Goal: Task Accomplishment & Management: Use online tool/utility

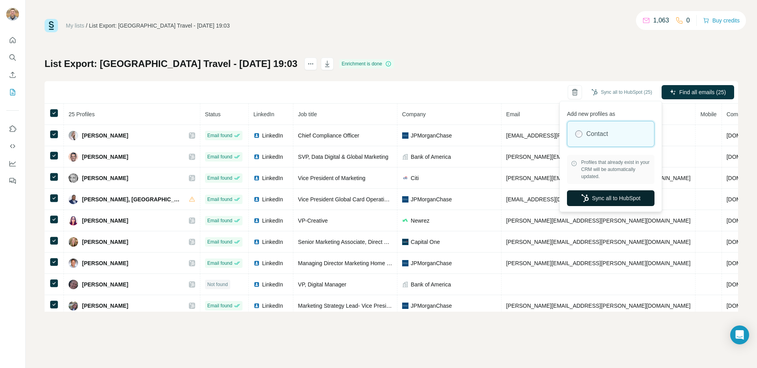
click at [615, 197] on button "Sync all to HubSpot" at bounding box center [611, 198] width 88 height 16
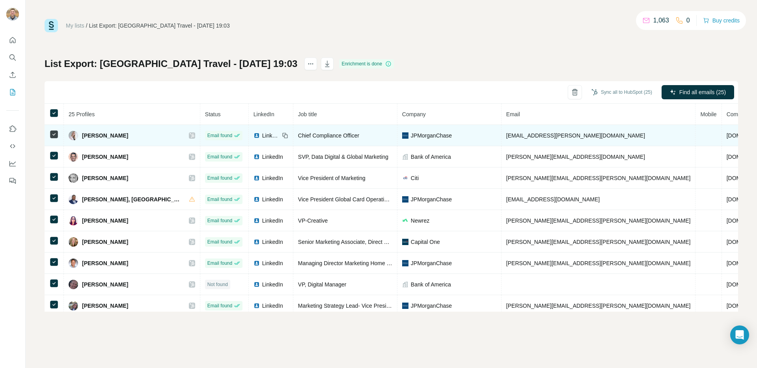
click at [506, 137] on span "aaren.adams@jpmchase.com" at bounding box center [575, 135] width 139 height 6
copy span "aaren.adams@jpmchase.com"
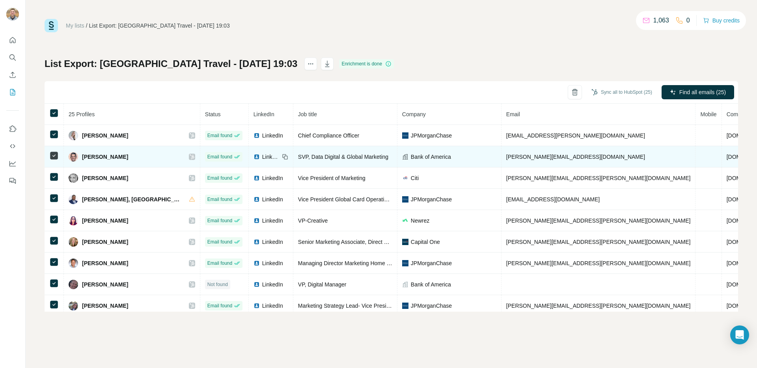
click at [501, 161] on td "aaron.packard@bofa.com" at bounding box center [598, 156] width 194 height 21
click at [506, 159] on span "aaron.packard@bofa.com" at bounding box center [575, 157] width 139 height 6
copy span "aaron.packard@bofa.com"
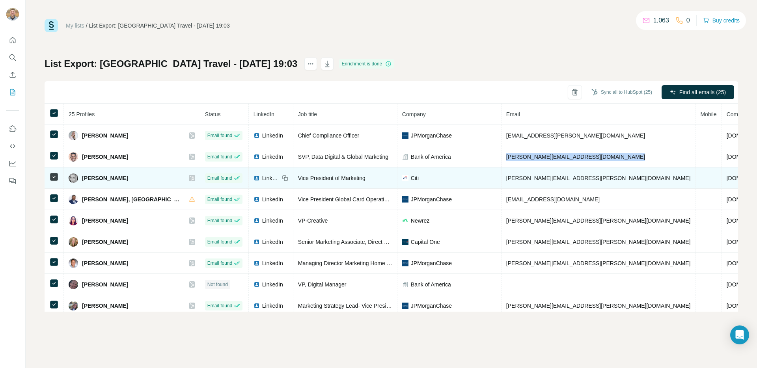
click at [506, 177] on span "amanda.hemphill@citi.com" at bounding box center [598, 178] width 184 height 6
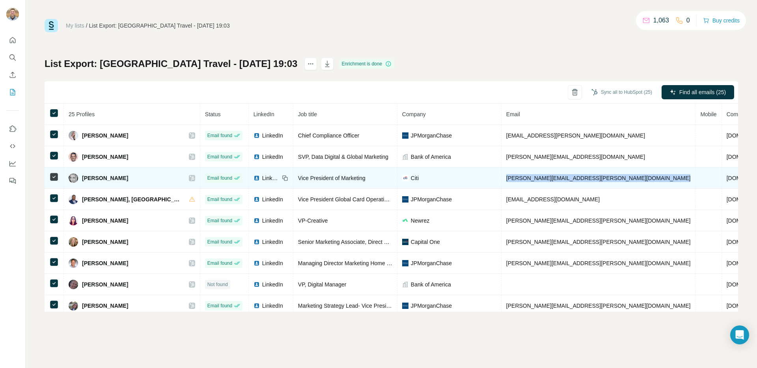
click at [506, 177] on span "amanda.hemphill@citi.com" at bounding box center [598, 178] width 184 height 6
copy span "amanda.hemphill@citi.com"
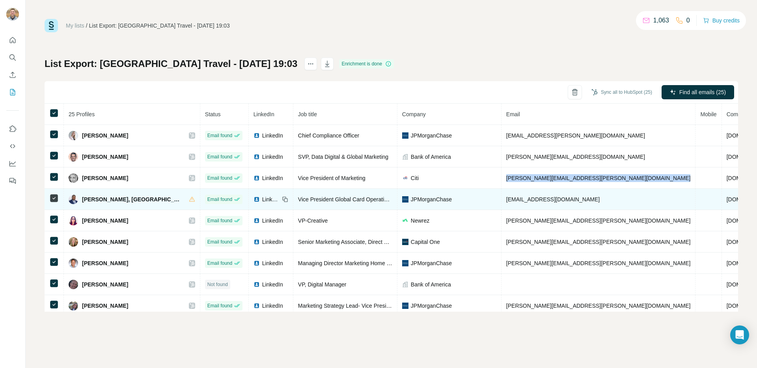
click at [508, 199] on span "andre.waits@jpmchase.com" at bounding box center [552, 199] width 93 height 6
copy span "andre.waits@jpmchase.com"
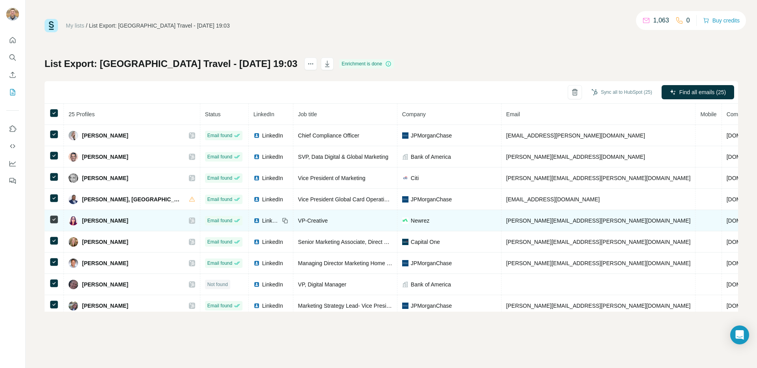
click at [506, 218] on span "andrea.willis@caliberhomeloans.com" at bounding box center [598, 221] width 184 height 6
copy span "andrea.willis@caliberhomeloans.com"
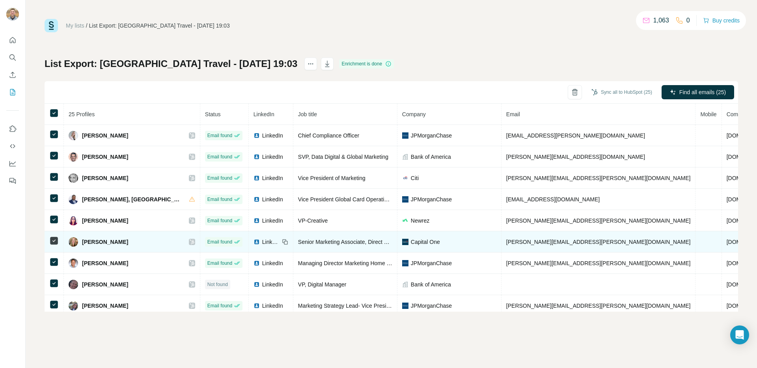
click at [508, 240] on span "ashley.elliott@capitalone.com" at bounding box center [598, 242] width 184 height 6
copy span "ashley.elliott@capitalone.com"
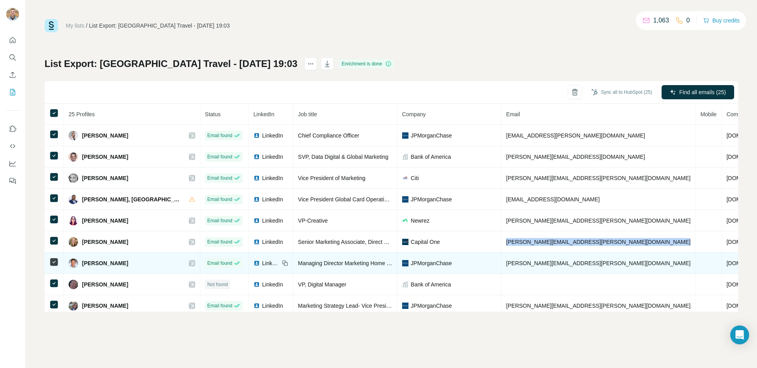
click at [506, 261] on span "barry.hess@jpmorgan.com" at bounding box center [598, 263] width 184 height 6
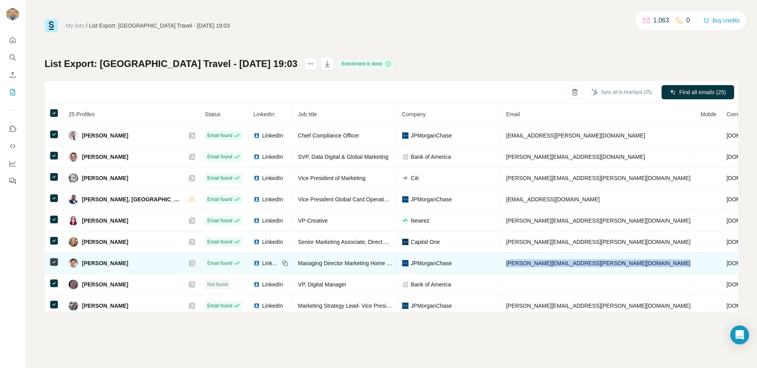
click at [506, 261] on span "barry.hess@jpmorgan.com" at bounding box center [598, 263] width 184 height 6
copy span "barry.hess@jpmorgan.com"
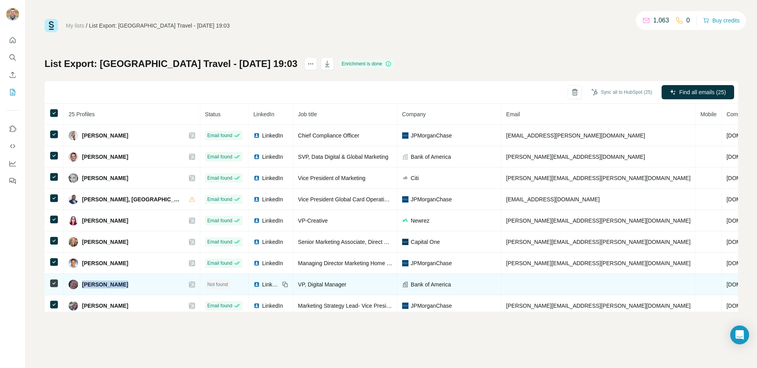
drag, startPoint x: 82, startPoint y: 285, endPoint x: 132, endPoint y: 285, distance: 49.7
click at [132, 285] on div "Brandon Richardson" at bounding box center [132, 284] width 127 height 9
copy div "Brandon Richardson"
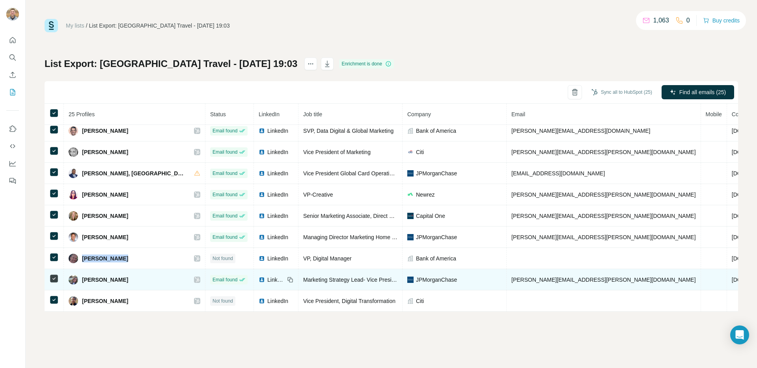
scroll to position [73, 0]
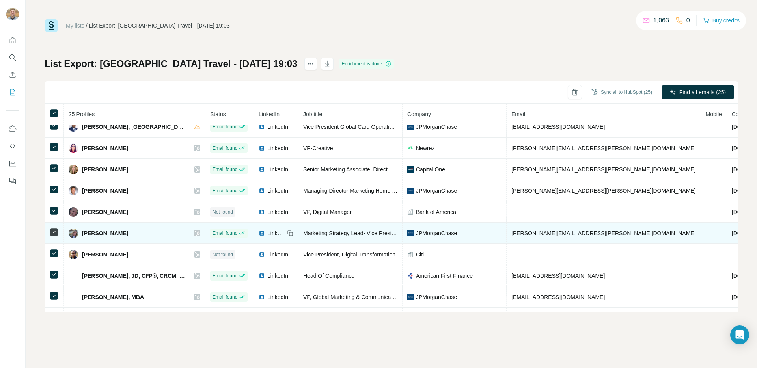
click at [557, 231] on span "brandy.hynes@jpmorgan.com" at bounding box center [603, 233] width 184 height 6
copy span "brandy.hynes@jpmorgan.com"
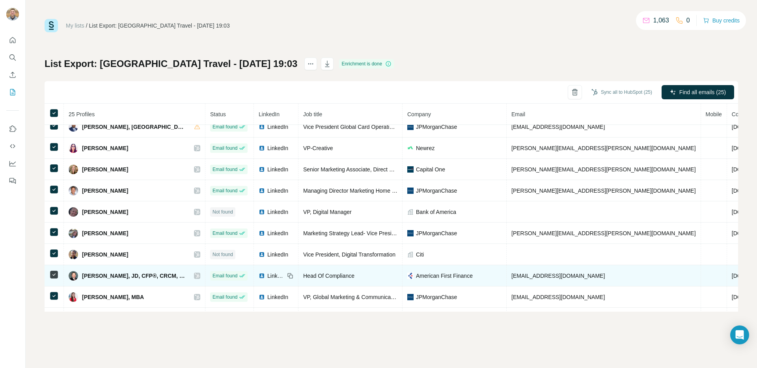
click at [551, 276] on span "cburns@americanfirstfinance.com" at bounding box center [557, 276] width 93 height 6
copy span "cburns@americanfirstfinance.com"
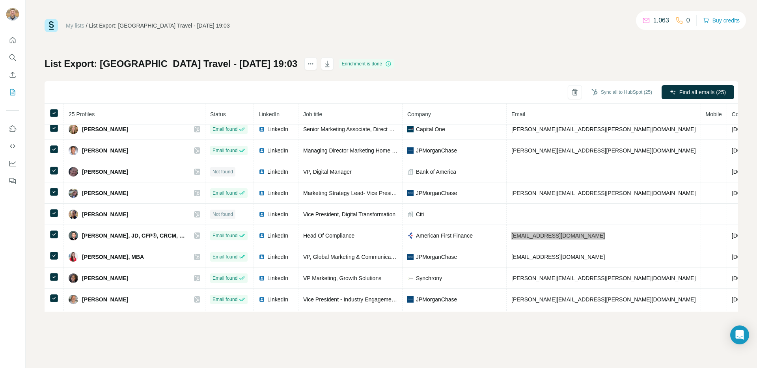
scroll to position [119, 0]
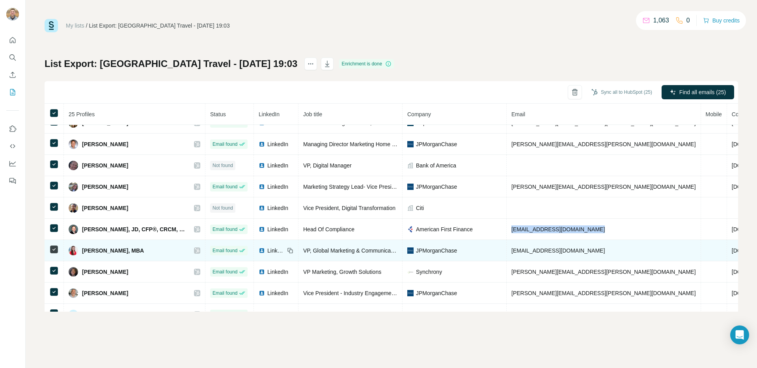
click at [575, 251] on span "crystall.cho@jpmchase.com" at bounding box center [557, 251] width 93 height 6
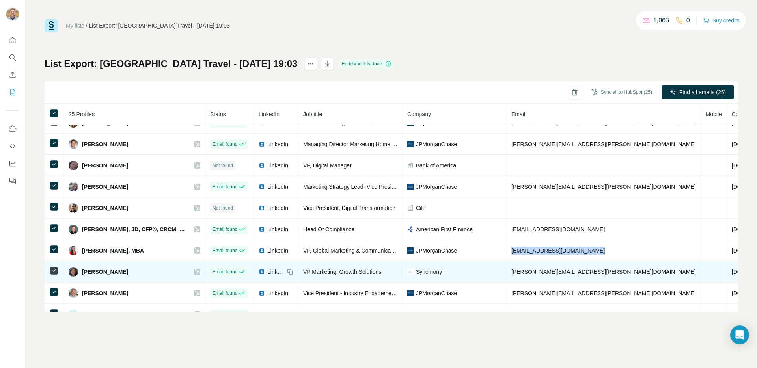
click at [546, 275] on span "erica.newton@syf.com" at bounding box center [603, 272] width 184 height 6
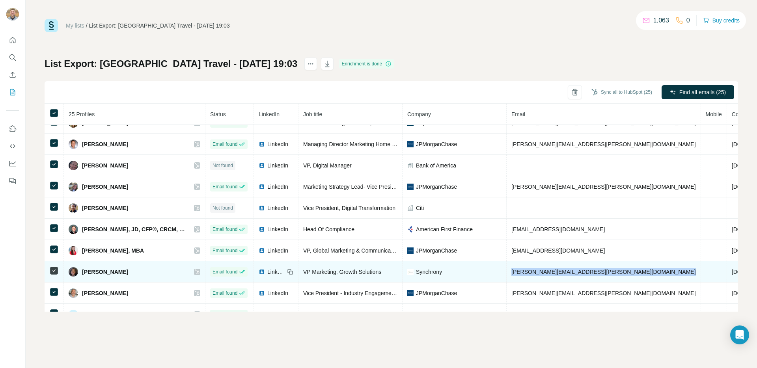
click at [546, 275] on span "erica.newton@syf.com" at bounding box center [603, 272] width 184 height 6
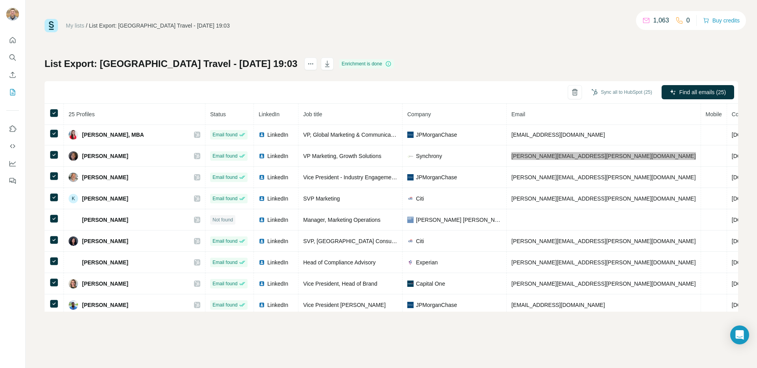
scroll to position [238, 0]
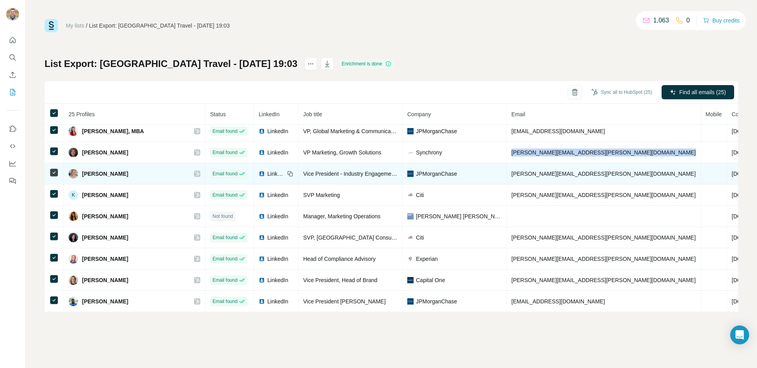
click at [531, 169] on td "james.pikulinski@jpmorgan.com" at bounding box center [604, 173] width 194 height 21
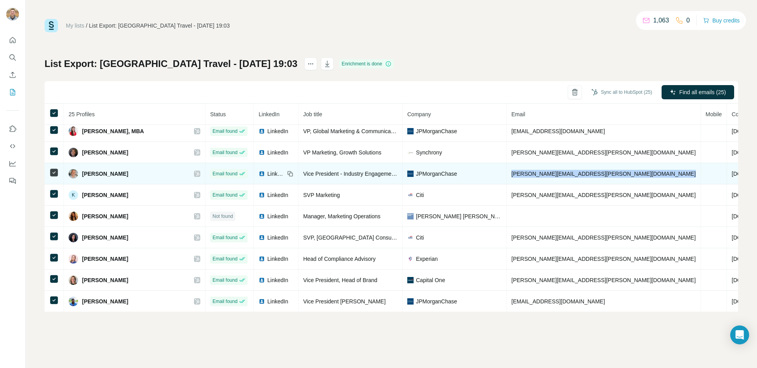
click at [531, 169] on td "james.pikulinski@jpmorgan.com" at bounding box center [604, 173] width 194 height 21
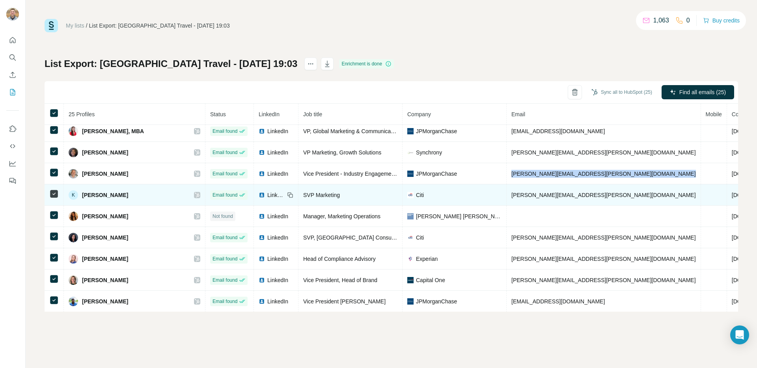
click at [534, 192] on span "kathy.taff@citi.com" at bounding box center [603, 195] width 184 height 6
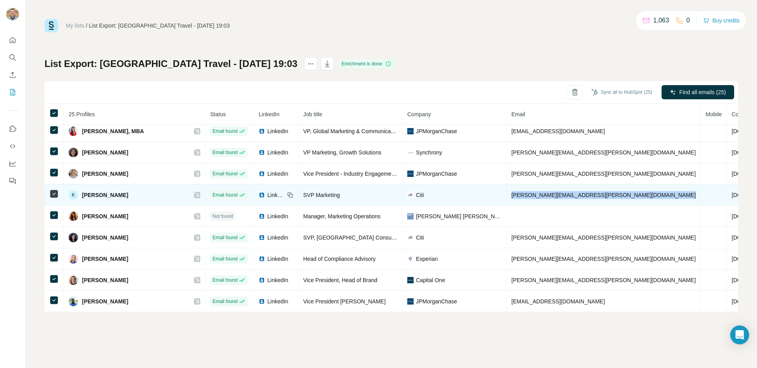
click at [534, 192] on span "kathy.taff@citi.com" at bounding box center [603, 195] width 184 height 6
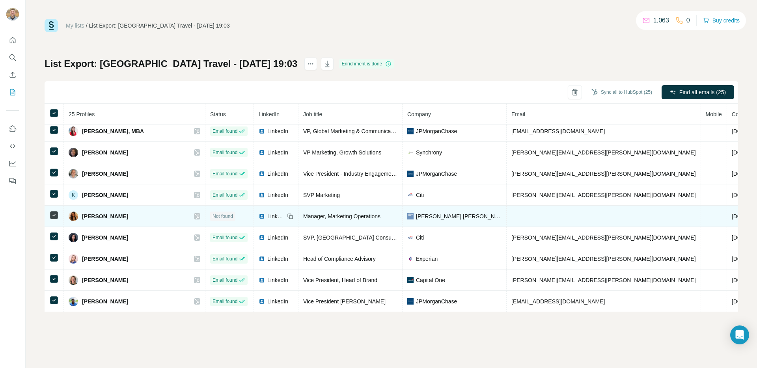
click at [86, 215] on span "Kristen Angelle Harrison" at bounding box center [105, 216] width 46 height 8
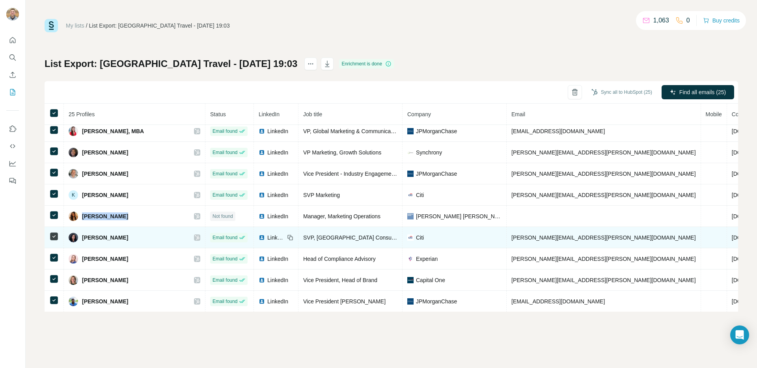
click at [554, 241] on td "lavanya.inguva@citi.com" at bounding box center [604, 237] width 194 height 21
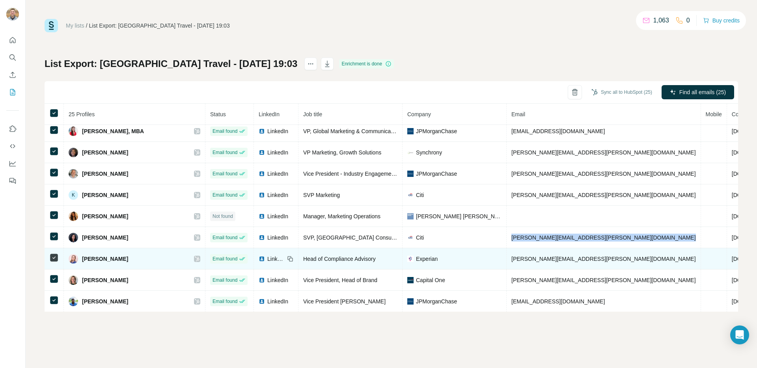
click at [566, 262] on span "michelle.hisle@experian.com" at bounding box center [603, 259] width 184 height 6
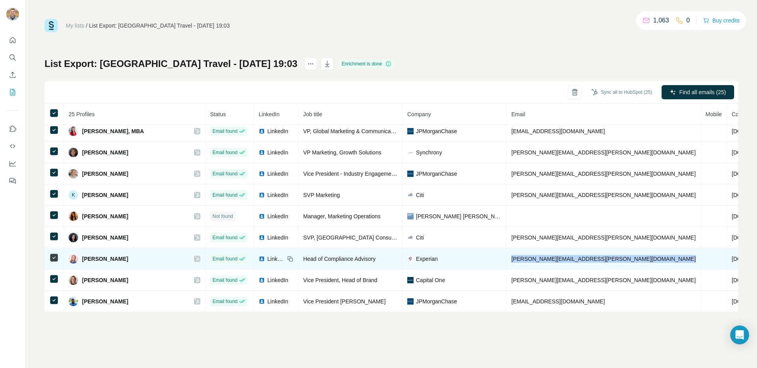
click at [566, 262] on span "michelle.hisle@experian.com" at bounding box center [603, 259] width 184 height 6
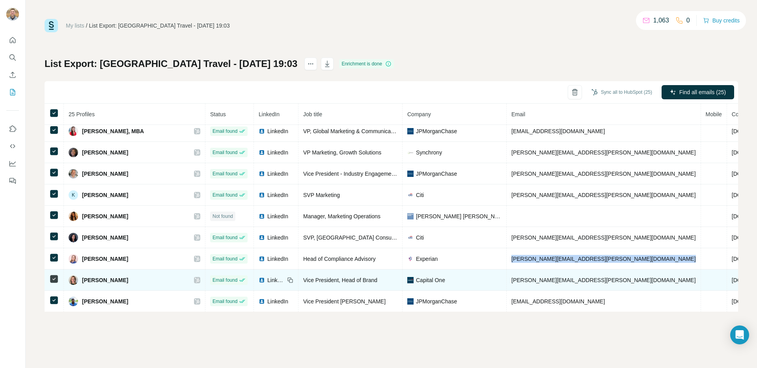
scroll to position [239, 0]
click at [565, 283] on td "michelle.reid@capitalone.com" at bounding box center [604, 279] width 194 height 21
click at [565, 279] on span "michelle.reid@capitalone.com" at bounding box center [603, 280] width 184 height 6
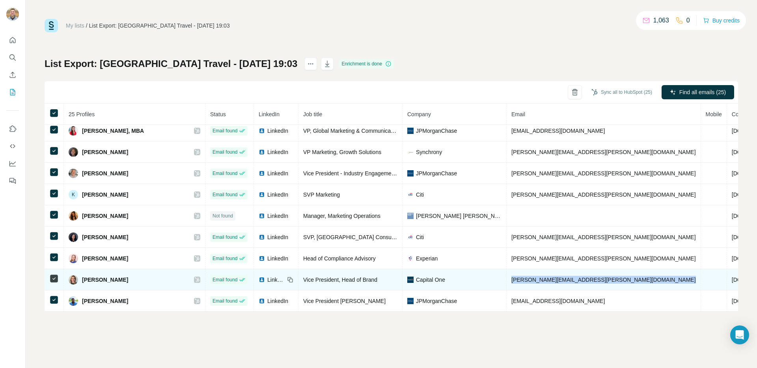
click at [565, 279] on span "michelle.reid@capitalone.com" at bounding box center [603, 280] width 184 height 6
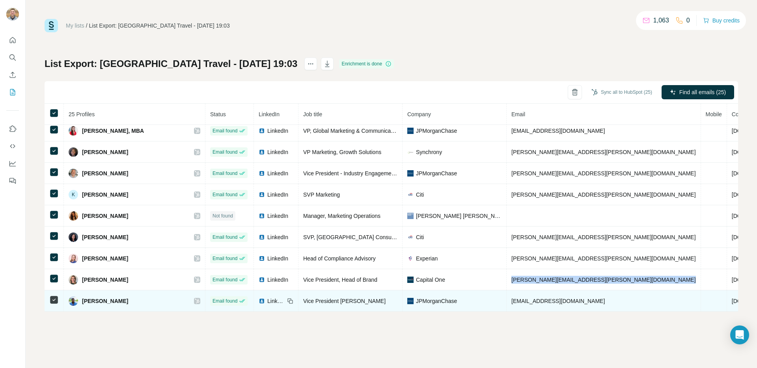
click at [525, 302] on span "rahul.jain@bofa.com" at bounding box center [557, 301] width 93 height 6
click at [561, 303] on span "rahul.jain@bofa.com" at bounding box center [557, 301] width 93 height 6
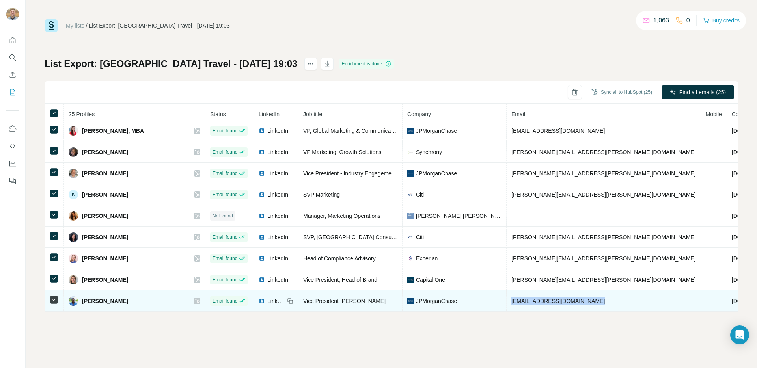
click at [561, 303] on span "rahul.jain@bofa.com" at bounding box center [557, 301] width 93 height 6
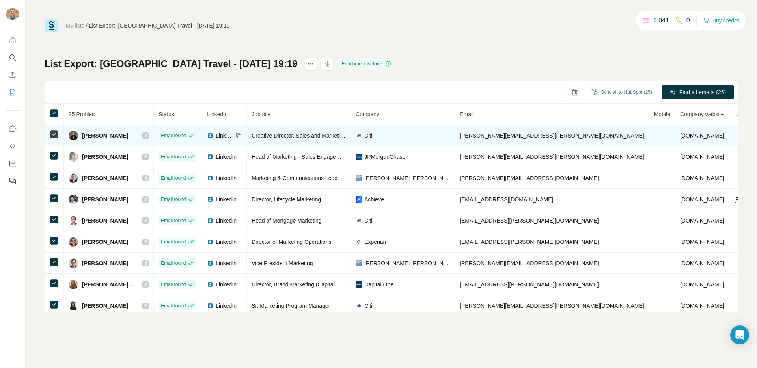
click at [491, 138] on span "amy.huang@citi.com" at bounding box center [552, 135] width 184 height 6
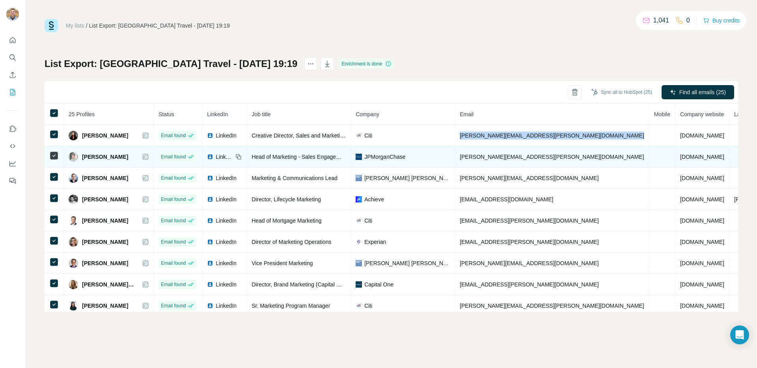
click at [522, 159] on span "amy.l.cargulia@jpmorgan.com" at bounding box center [552, 157] width 184 height 6
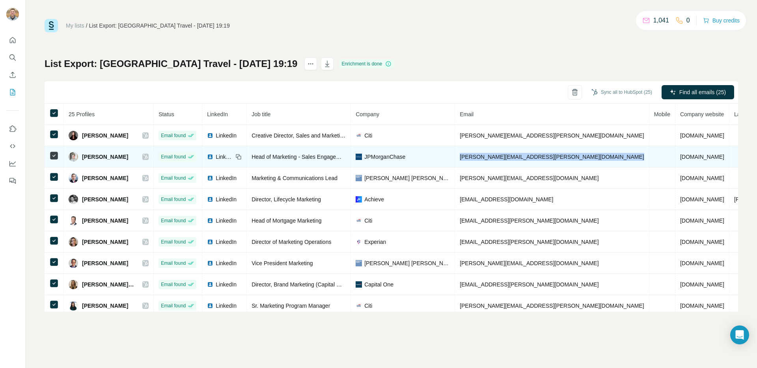
click at [522, 159] on span "amy.l.cargulia@jpmorgan.com" at bounding box center [552, 157] width 184 height 6
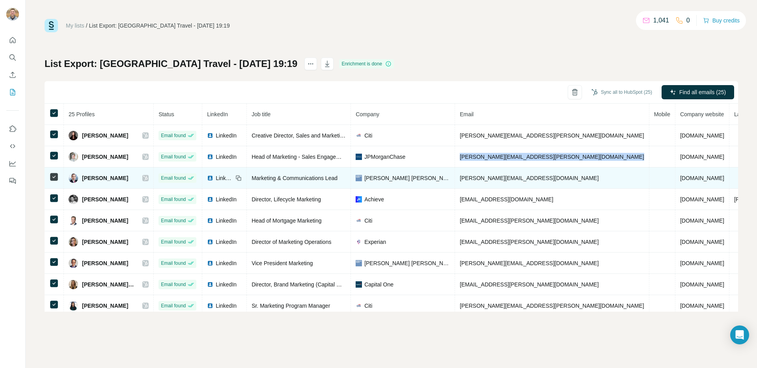
click at [518, 176] on span "arthur.suvorov@gs.com" at bounding box center [529, 178] width 139 height 6
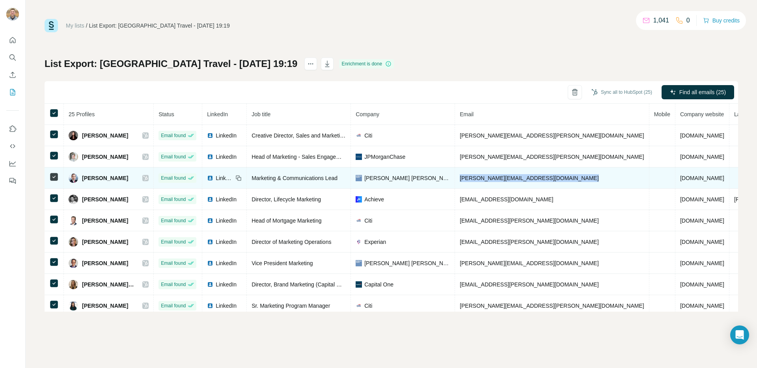
click at [518, 176] on span "arthur.suvorov@gs.com" at bounding box center [529, 178] width 139 height 6
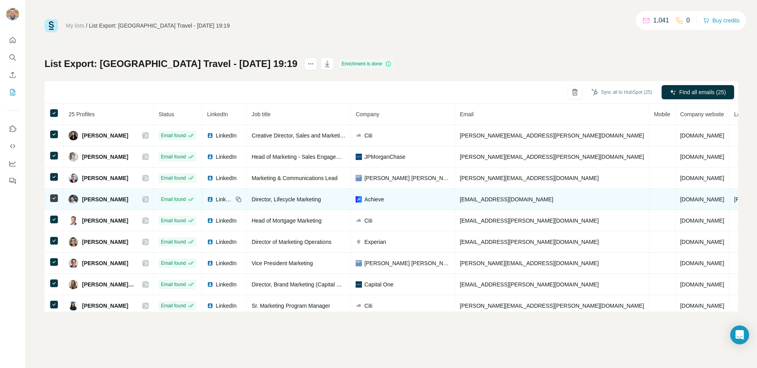
click at [491, 199] on span "c.g@achieve.com" at bounding box center [506, 199] width 93 height 6
copy span "achieve"
click at [491, 199] on span "c.g@achieve.com" at bounding box center [506, 199] width 93 height 6
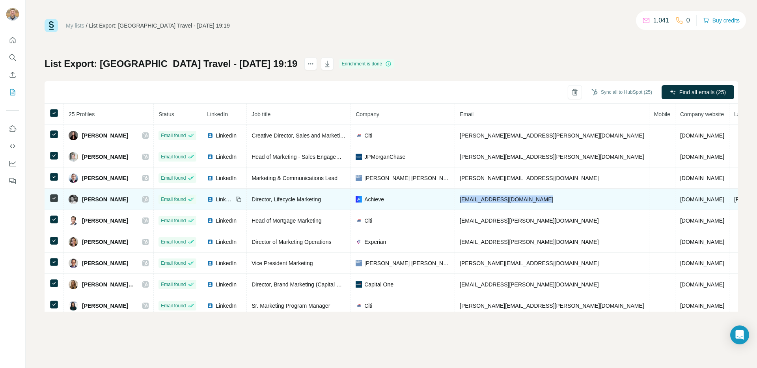
click at [491, 199] on span "c.g@achieve.com" at bounding box center [506, 199] width 93 height 6
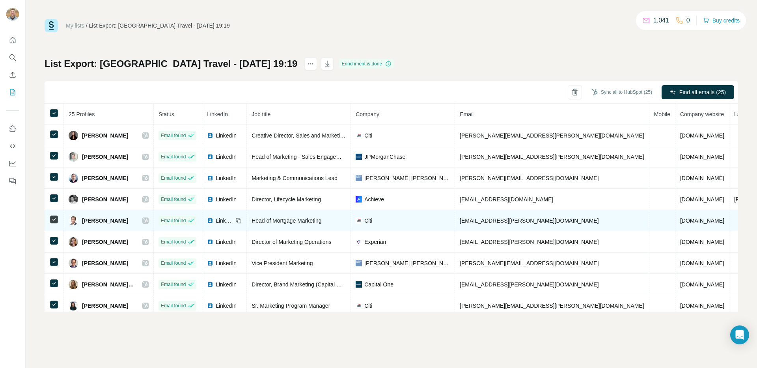
click at [500, 224] on td "chip.burgard@citi.com" at bounding box center [552, 220] width 194 height 21
click at [500, 224] on span "chip.burgard@citi.com" at bounding box center [529, 221] width 139 height 6
copy span "chip.burgard@citi.com"
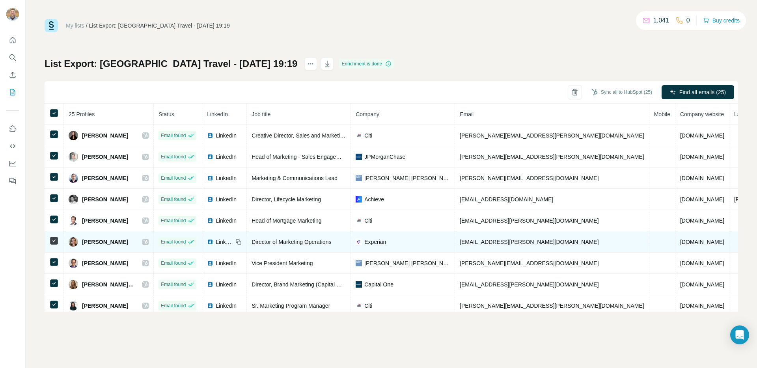
click at [496, 239] on span "crissy.myler@experian.com" at bounding box center [529, 242] width 139 height 6
copy span "crissy.myler@experian.com"
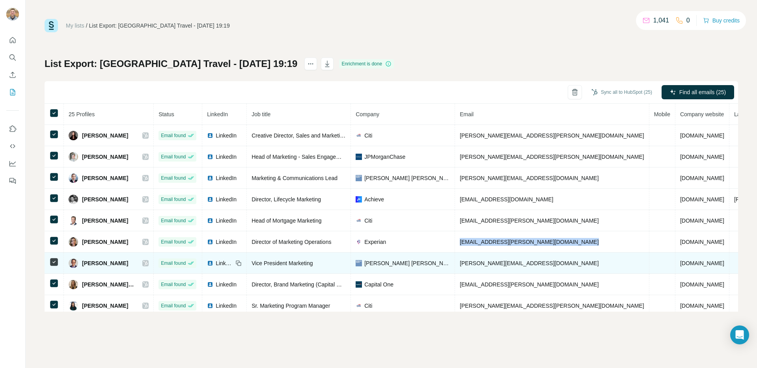
click at [503, 265] on span "frank.ballabio@gs.com" at bounding box center [529, 263] width 139 height 6
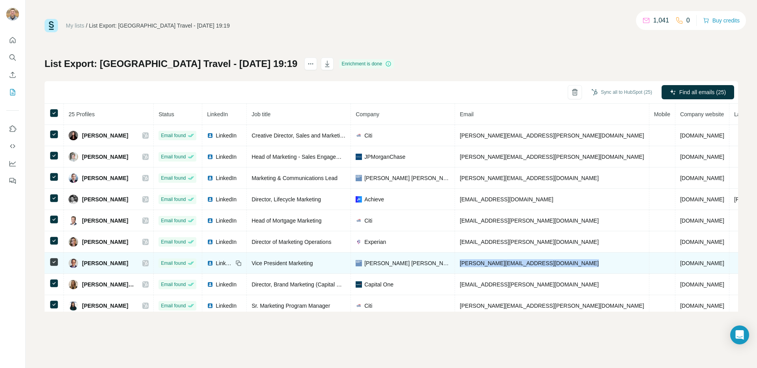
click at [503, 265] on span "frank.ballabio@gs.com" at bounding box center [529, 263] width 139 height 6
copy span "frank.ballabio@gs.com"
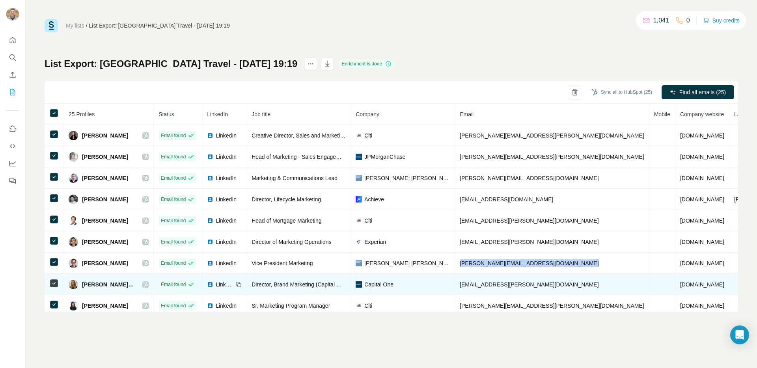
click at [481, 285] on span "heather.isaacks@capitalone.com" at bounding box center [529, 284] width 139 height 6
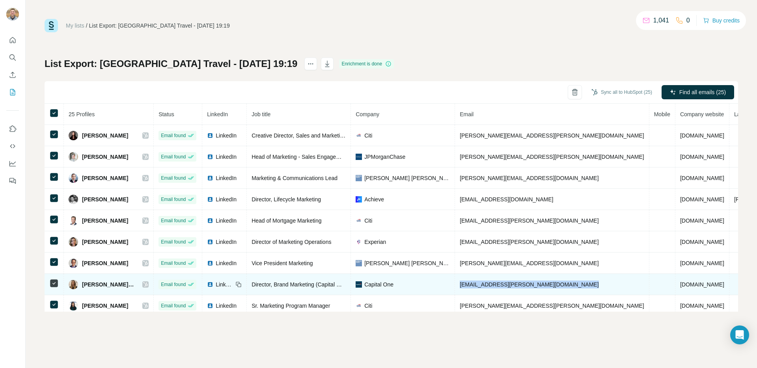
click at [481, 285] on span "heather.isaacks@capitalone.com" at bounding box center [529, 284] width 139 height 6
copy span "heather.isaacks@capitalone.com"
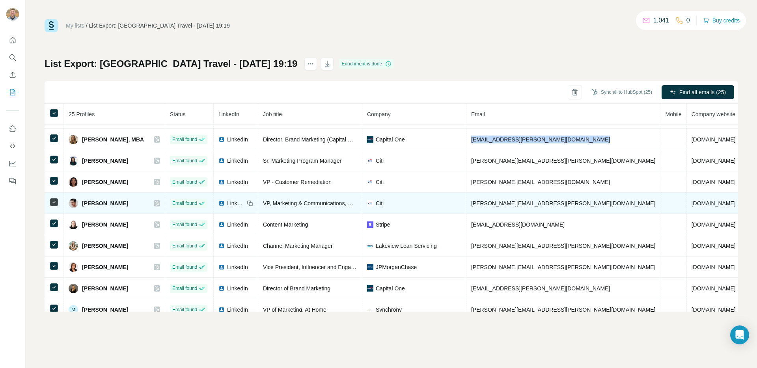
scroll to position [145, 0]
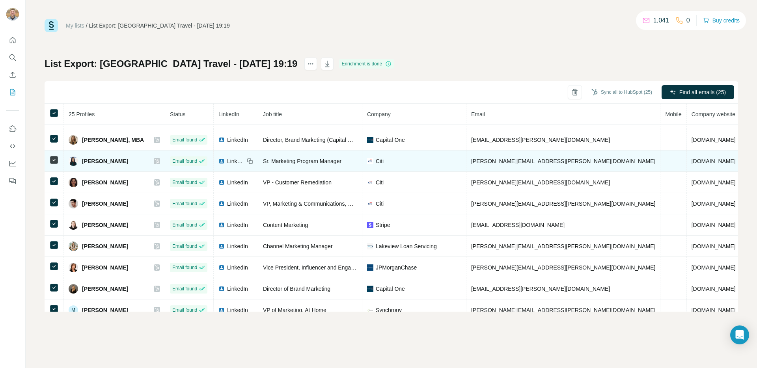
click at [511, 159] on span "hillary.truong@citi.com" at bounding box center [563, 161] width 184 height 6
copy span "hillary.truong@citi.com"
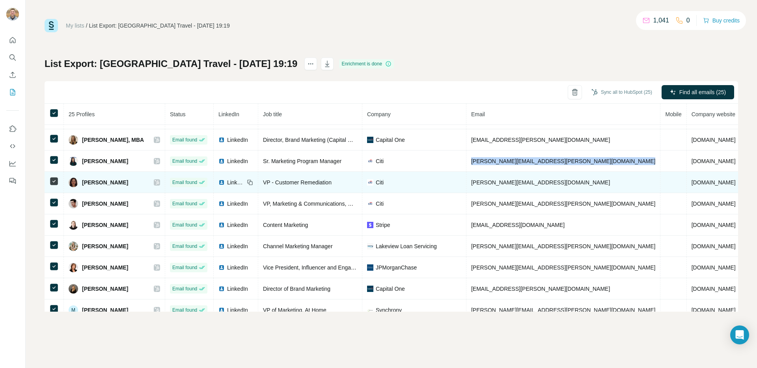
click at [503, 180] on span "ingrid.g@citigroup.com" at bounding box center [540, 182] width 139 height 6
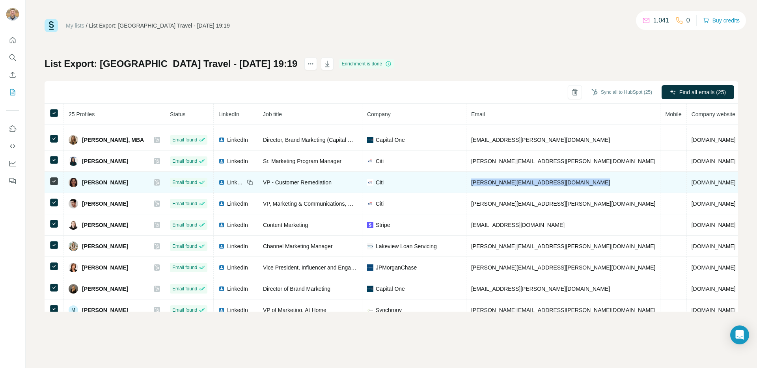
click at [503, 180] on span "ingrid.g@citigroup.com" at bounding box center [540, 182] width 139 height 6
copy span "ingrid.g@citigroup.com"
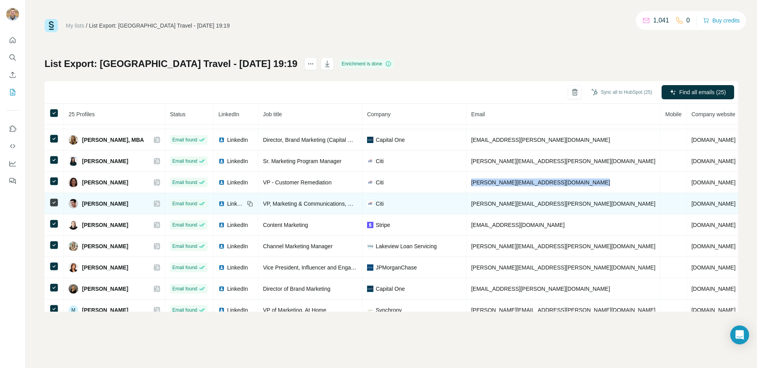
click at [497, 206] on span "jonathan.harrop@citi.com" at bounding box center [563, 204] width 184 height 6
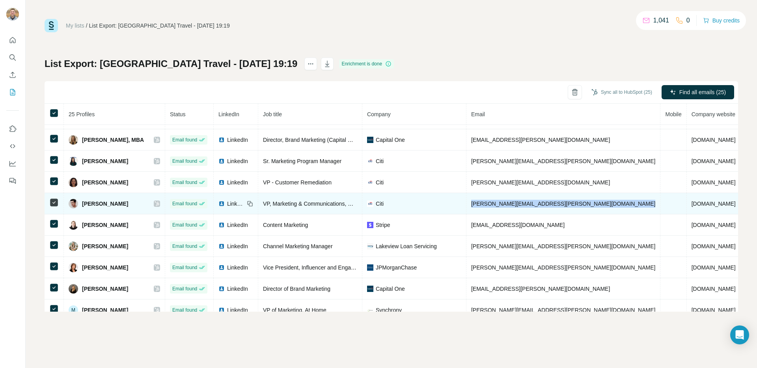
click at [497, 206] on span "jonathan.harrop@citi.com" at bounding box center [563, 204] width 184 height 6
copy span "jonathan.harrop@citi.com"
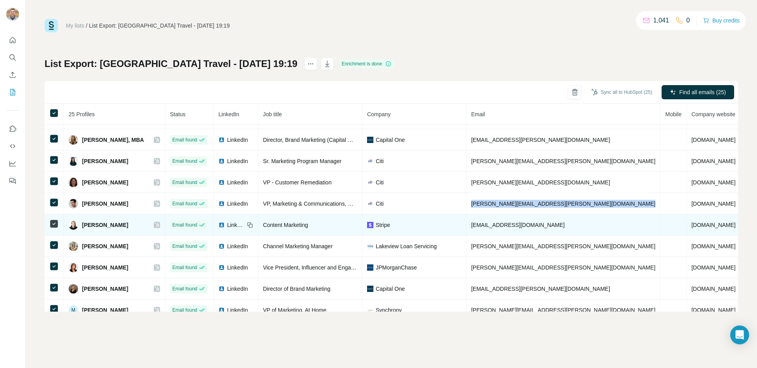
click at [524, 222] on span "katiepothireddy@stripe.com" at bounding box center [517, 225] width 93 height 6
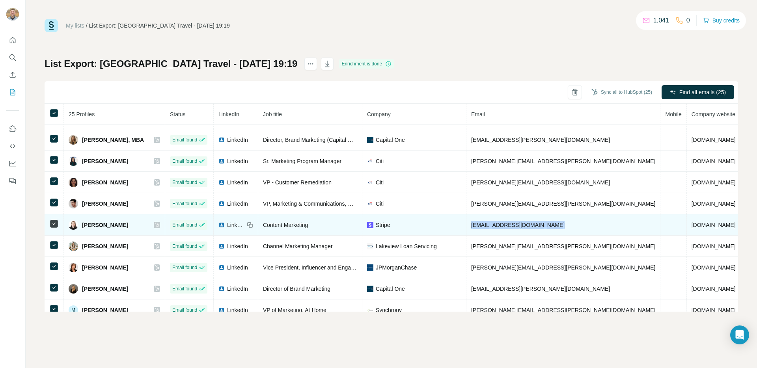
click at [524, 222] on span "katiepothireddy@stripe.com" at bounding box center [517, 225] width 93 height 6
copy span "katiepothireddy@stripe.com"
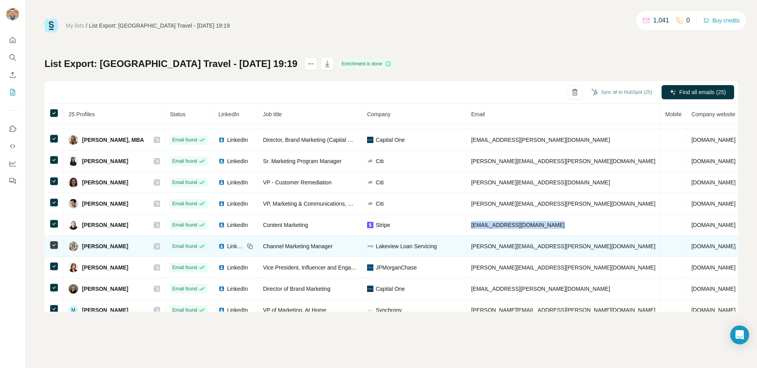
click at [515, 246] on span "lynelle.lanier@lakeview.com" at bounding box center [563, 246] width 184 height 6
copy span "lynelle.lanier@lakeview.com"
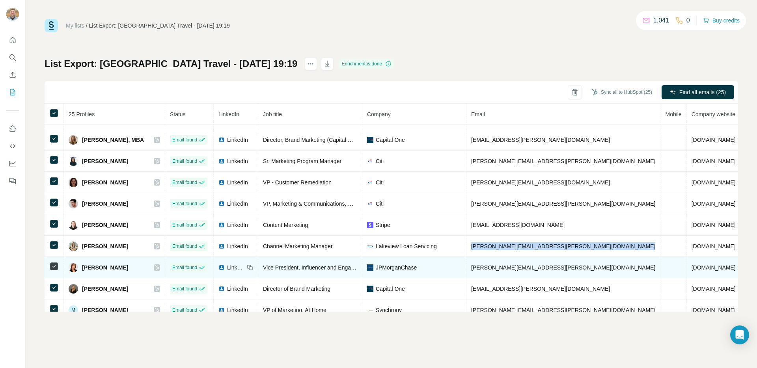
click at [518, 263] on td "marsha.repp@jpmchase.com" at bounding box center [563, 267] width 194 height 21
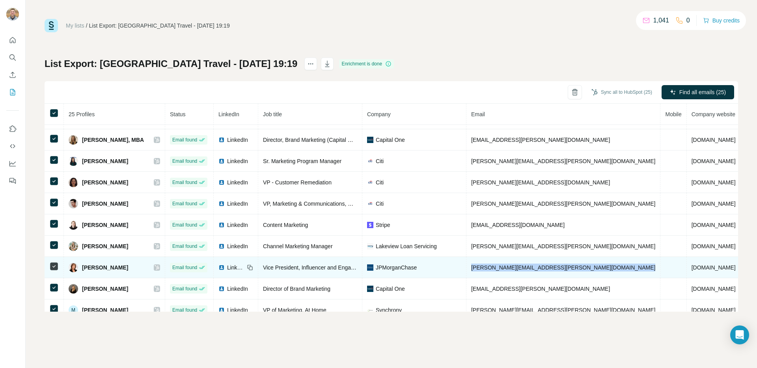
click at [518, 263] on td "marsha.repp@jpmchase.com" at bounding box center [563, 267] width 194 height 21
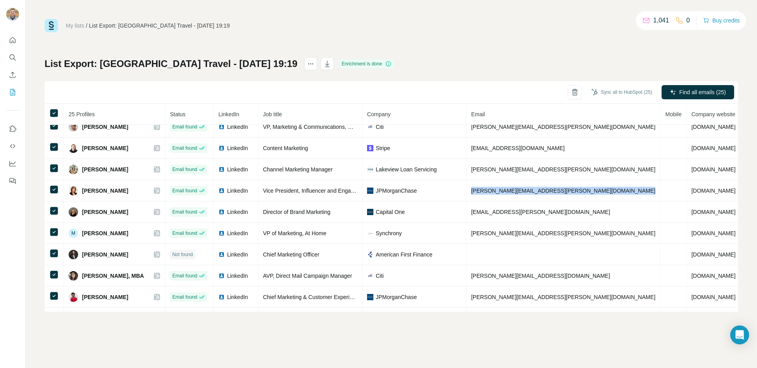
scroll to position [228, 0]
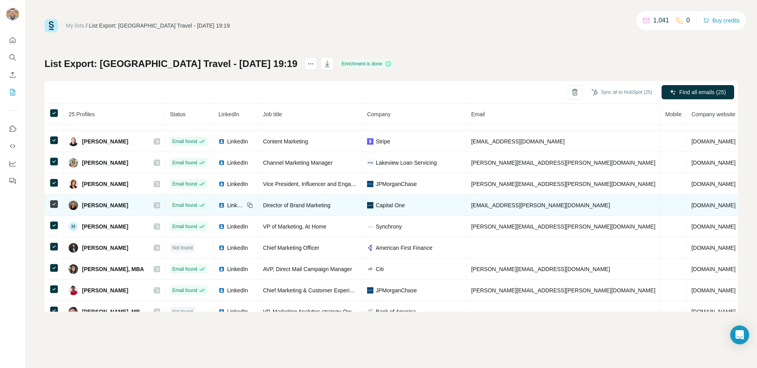
click at [516, 203] on span "megan.oneill@capitalone.com" at bounding box center [540, 205] width 139 height 6
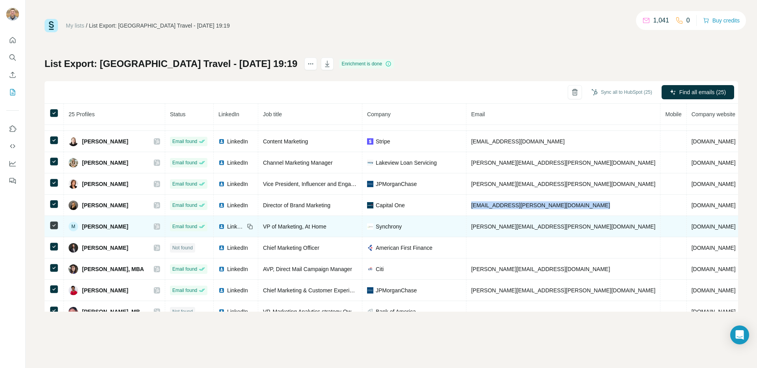
click at [525, 230] on td "mellissa.federico@synchrony.com" at bounding box center [563, 226] width 194 height 21
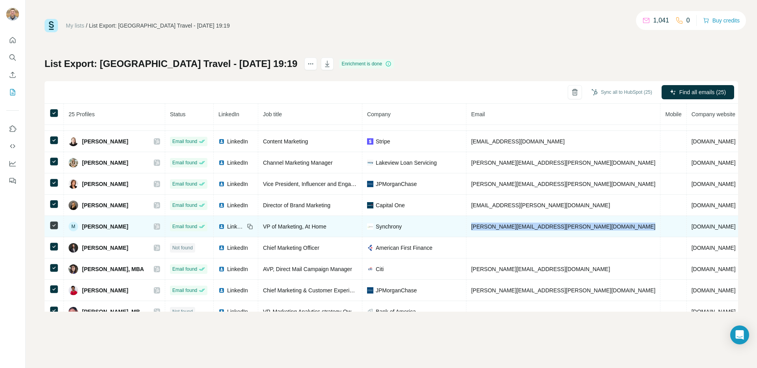
click at [525, 230] on td "mellissa.federico@synchrony.com" at bounding box center [563, 226] width 194 height 21
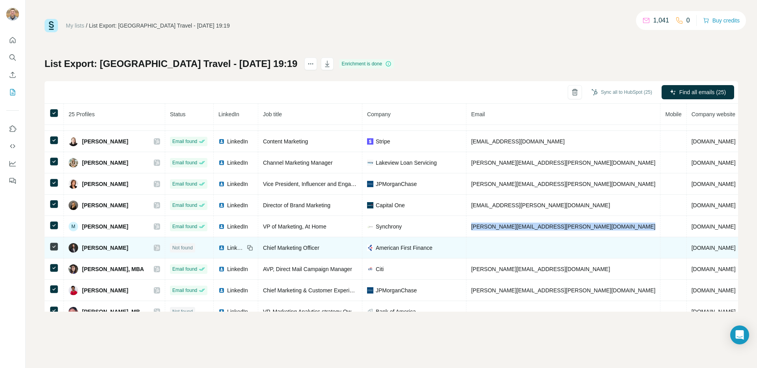
click at [94, 248] on span "Nate Jarvis" at bounding box center [105, 248] width 46 height 8
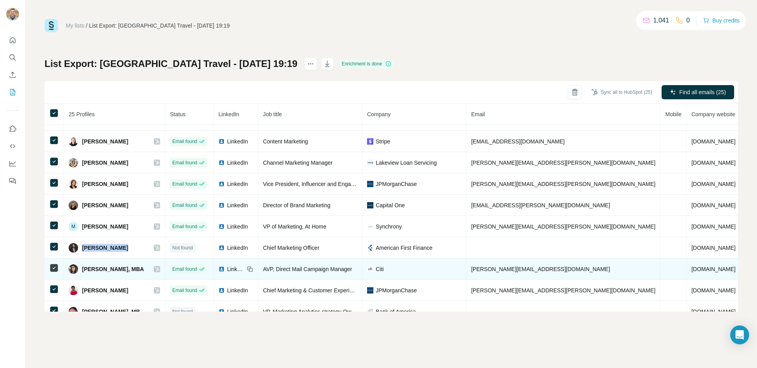
click at [482, 272] on td "rachel.tlanda@citi.com" at bounding box center [563, 269] width 194 height 21
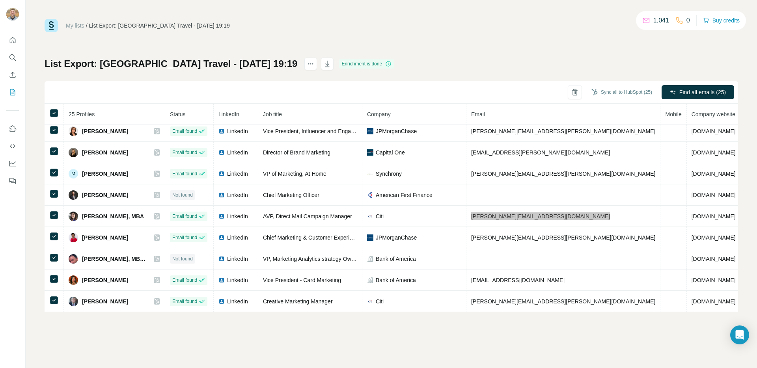
scroll to position [332, 0]
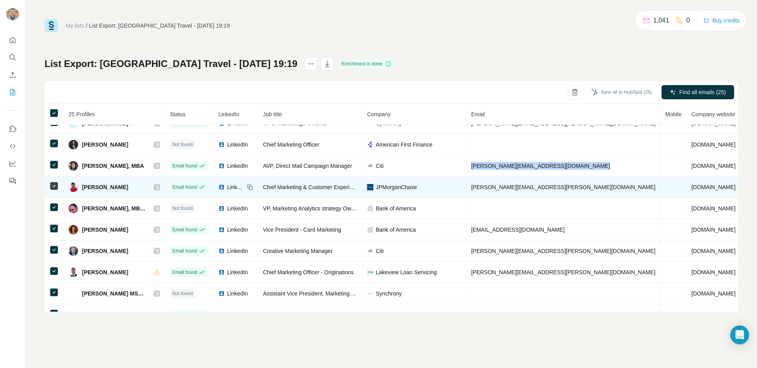
click at [505, 182] on td "renee.horne@jpmchase.com" at bounding box center [563, 187] width 194 height 21
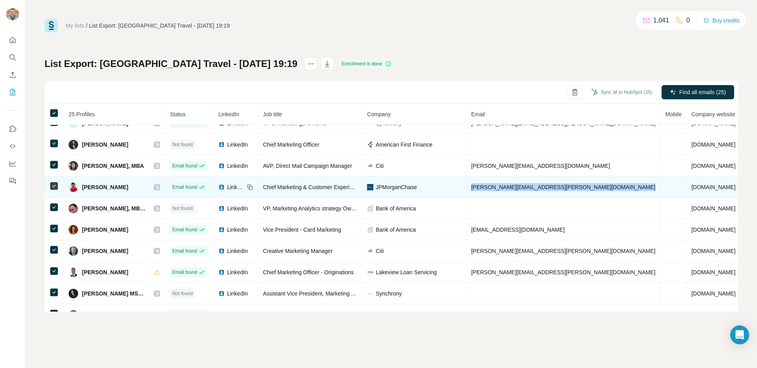
click at [505, 182] on td "renee.horne@jpmchase.com" at bounding box center [563, 187] width 194 height 21
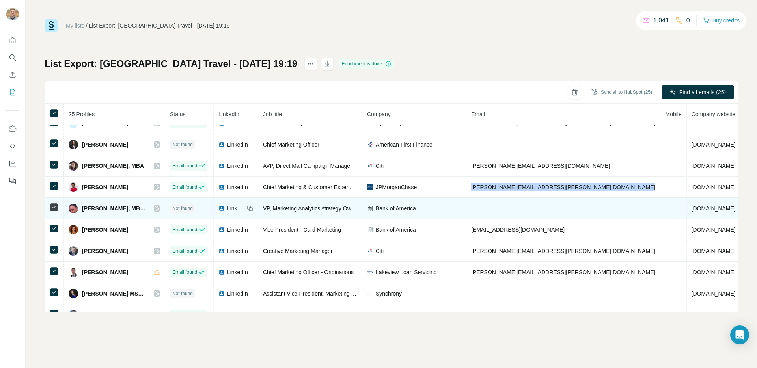
click at [102, 208] on span "Sherif Hanna, MBA, MS" at bounding box center [114, 209] width 64 height 8
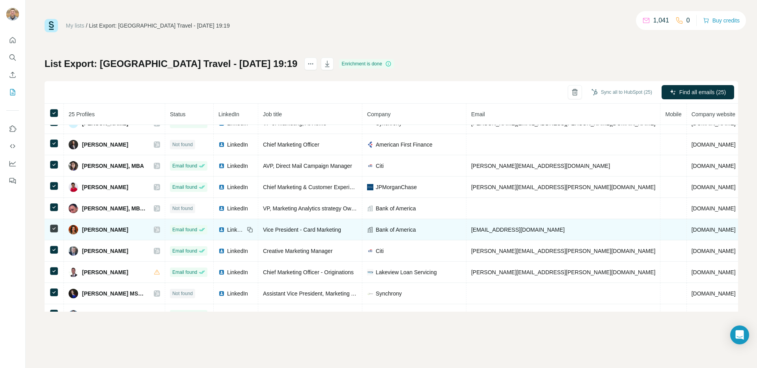
click at [495, 229] on span "s_murray@ml.com" at bounding box center [517, 230] width 93 height 6
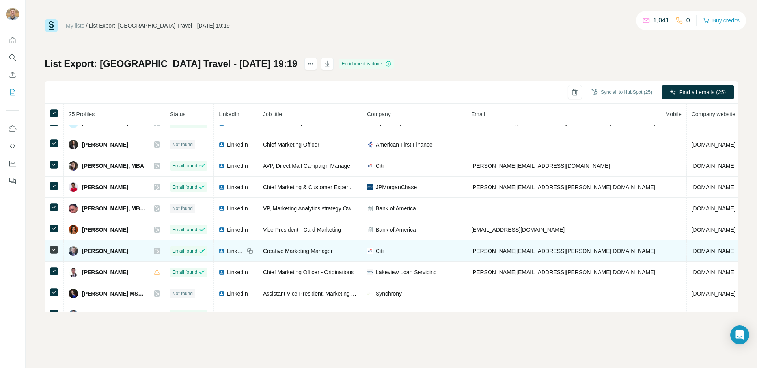
click at [524, 250] on span "stephen.dawes@citigroup.com" at bounding box center [563, 251] width 184 height 6
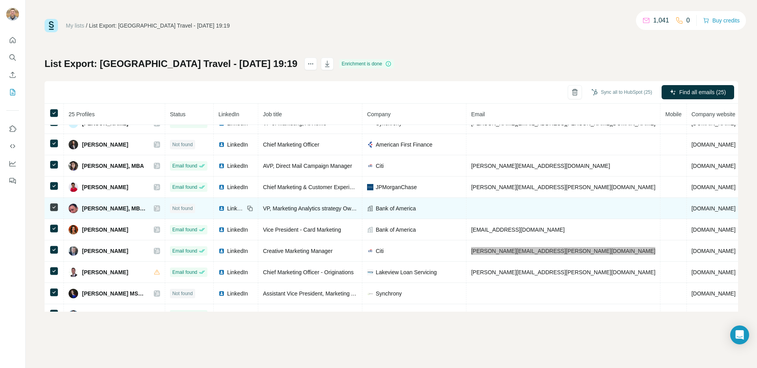
scroll to position [345, 0]
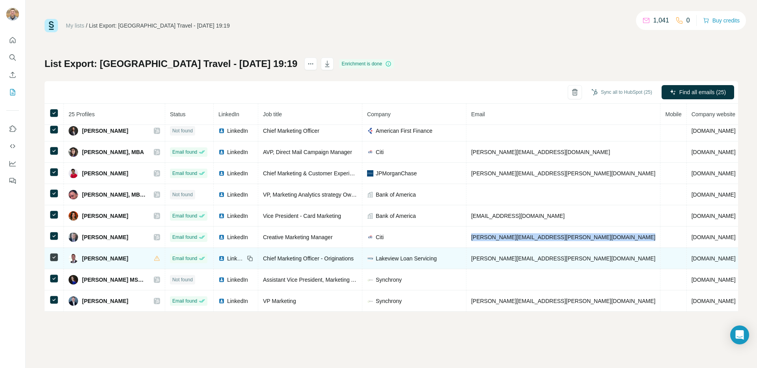
click at [482, 255] on span "steve.lemmon@lakeview.com" at bounding box center [563, 258] width 184 height 6
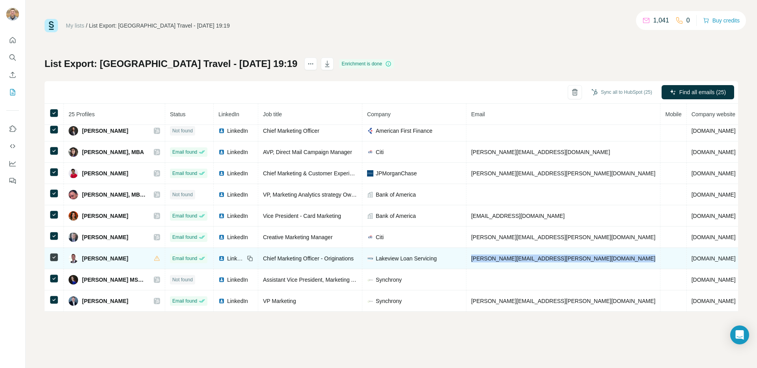
click at [482, 255] on span "steve.lemmon@lakeview.com" at bounding box center [563, 258] width 184 height 6
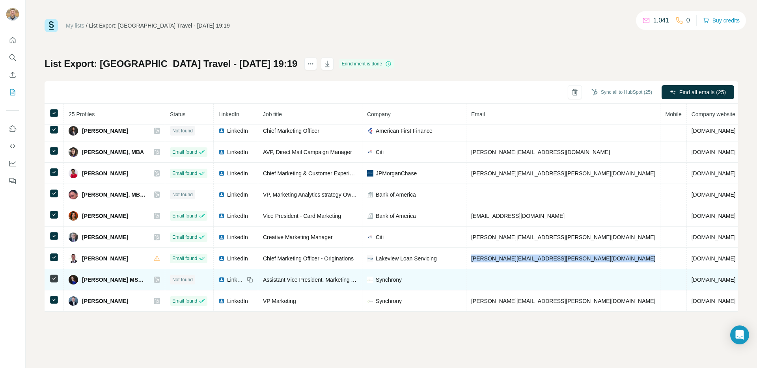
click at [91, 277] on span "Tabitha Stewart MSML" at bounding box center [114, 280] width 64 height 8
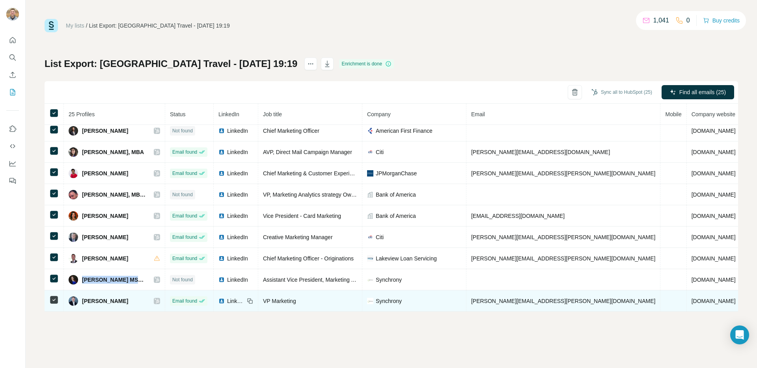
click at [499, 300] on span "tim.owens@syf.com" at bounding box center [563, 301] width 184 height 6
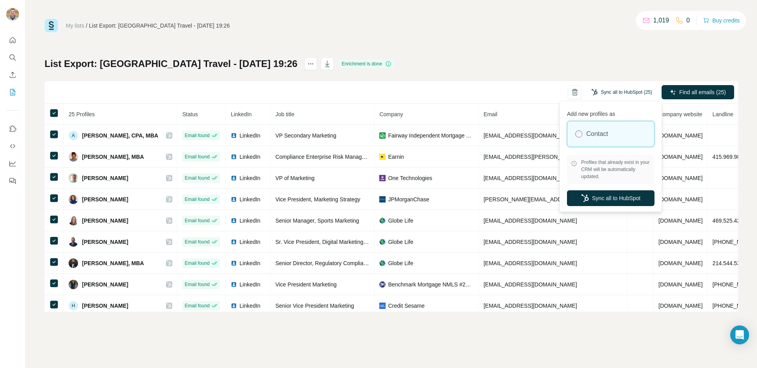
click at [622, 95] on button "Sync all to HubSpot (25)" at bounding box center [622, 92] width 72 height 12
click at [627, 199] on button "Sync all to HubSpot" at bounding box center [611, 198] width 88 height 16
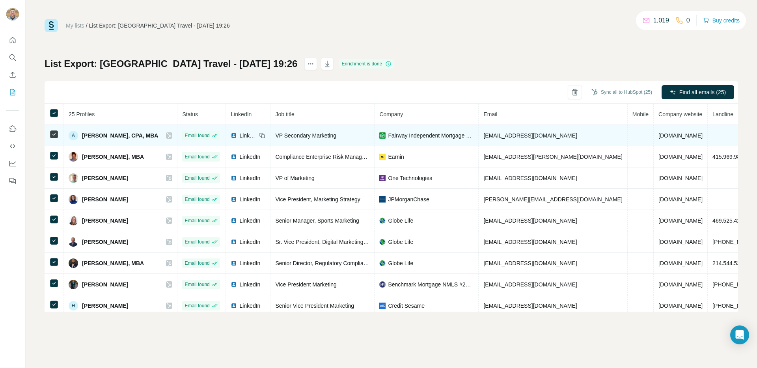
click at [518, 136] on span "[EMAIL_ADDRESS][DOMAIN_NAME]" at bounding box center [529, 135] width 93 height 6
copy span "[EMAIL_ADDRESS][DOMAIN_NAME]"
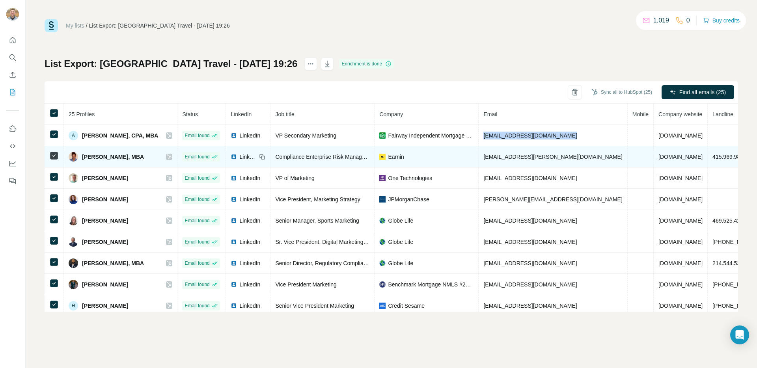
click at [516, 158] on span "[EMAIL_ADDRESS][PERSON_NAME][DOMAIN_NAME]" at bounding box center [552, 157] width 139 height 6
copy span "[EMAIL_ADDRESS][PERSON_NAME][DOMAIN_NAME]"
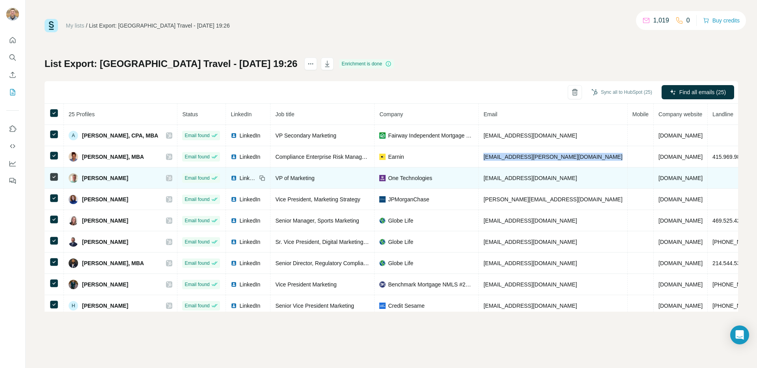
click at [541, 179] on span "[EMAIL_ADDRESS][DOMAIN_NAME]" at bounding box center [529, 178] width 93 height 6
copy span "[EMAIL_ADDRESS][DOMAIN_NAME]"
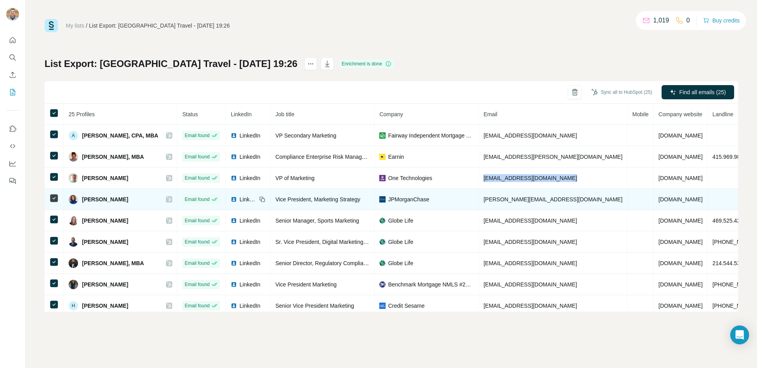
click at [517, 200] on span "[PERSON_NAME][EMAIL_ADDRESS][DOMAIN_NAME]" at bounding box center [552, 199] width 139 height 6
copy span "[PERSON_NAME][EMAIL_ADDRESS][DOMAIN_NAME]"
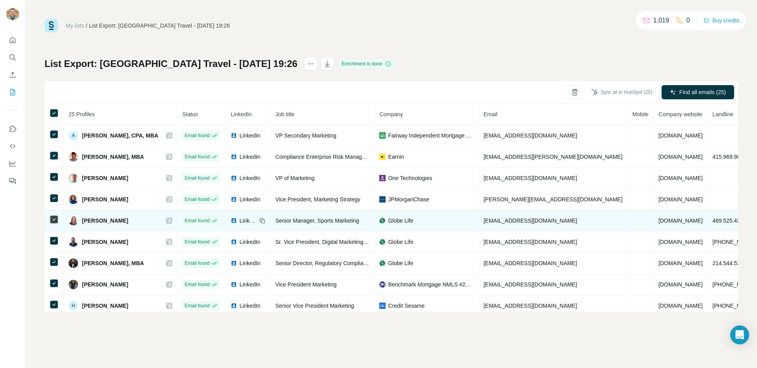
click at [495, 222] on span "[EMAIL_ADDRESS][DOMAIN_NAME]" at bounding box center [529, 221] width 93 height 6
copy span "[EMAIL_ADDRESS][DOMAIN_NAME]"
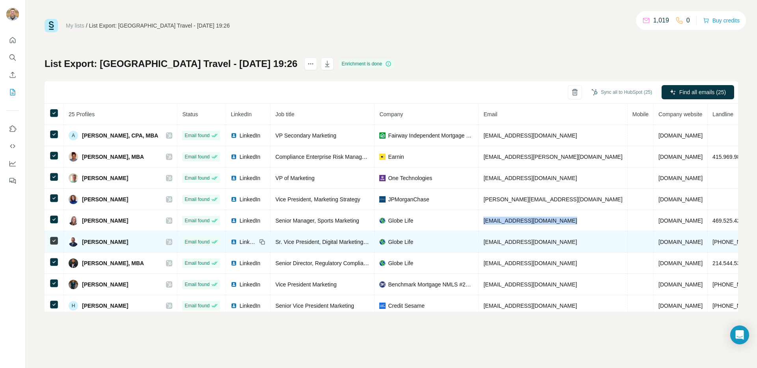
click at [510, 241] on span "[EMAIL_ADDRESS][DOMAIN_NAME]" at bounding box center [529, 242] width 93 height 6
copy span "[EMAIL_ADDRESS][DOMAIN_NAME]"
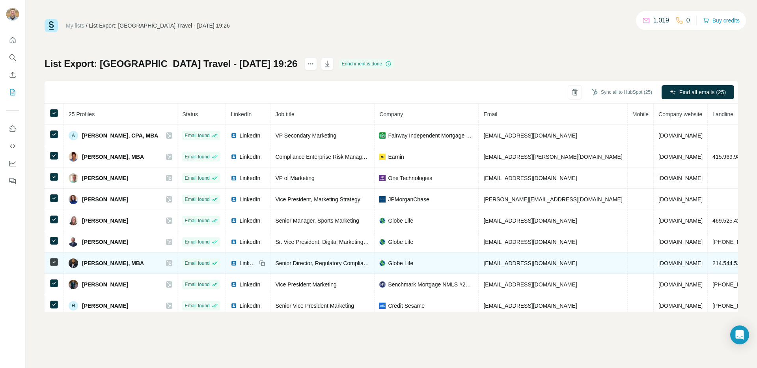
click at [502, 263] on span "[EMAIL_ADDRESS][DOMAIN_NAME]" at bounding box center [529, 263] width 93 height 6
copy span "[EMAIL_ADDRESS][DOMAIN_NAME]"
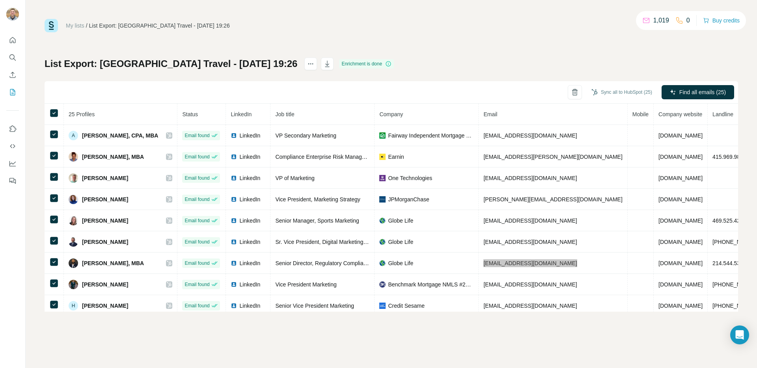
scroll to position [26, 0]
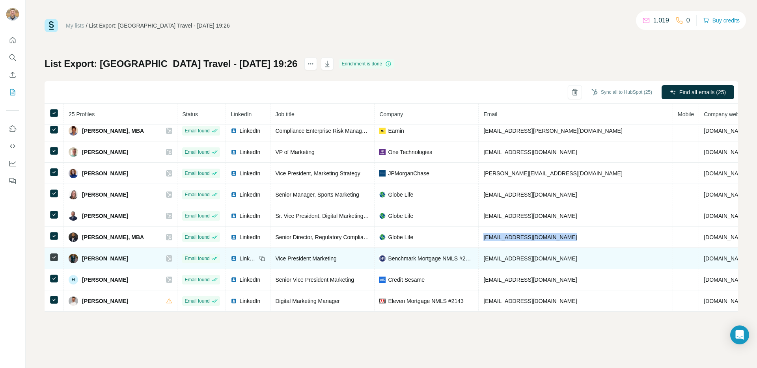
click at [504, 258] on span "[EMAIL_ADDRESS][DOMAIN_NAME]" at bounding box center [529, 258] width 93 height 6
copy span "[EMAIL_ADDRESS][DOMAIN_NAME]"
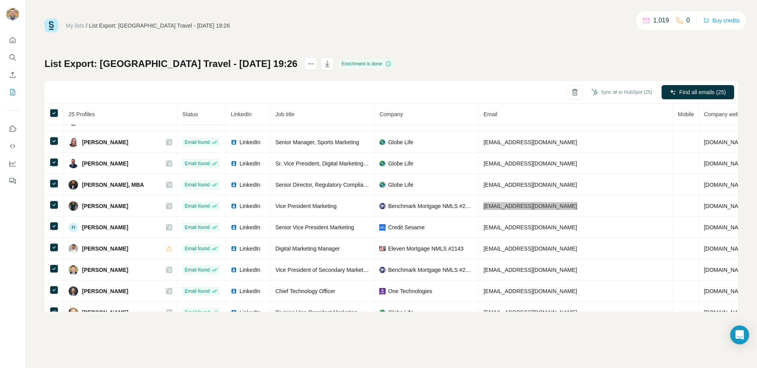
scroll to position [85, 0]
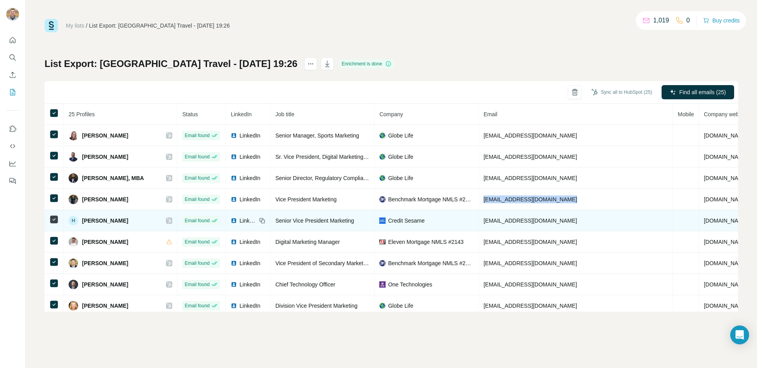
click at [512, 220] on span "[EMAIL_ADDRESS][DOMAIN_NAME]" at bounding box center [529, 221] width 93 height 6
copy span "[EMAIL_ADDRESS][DOMAIN_NAME]"
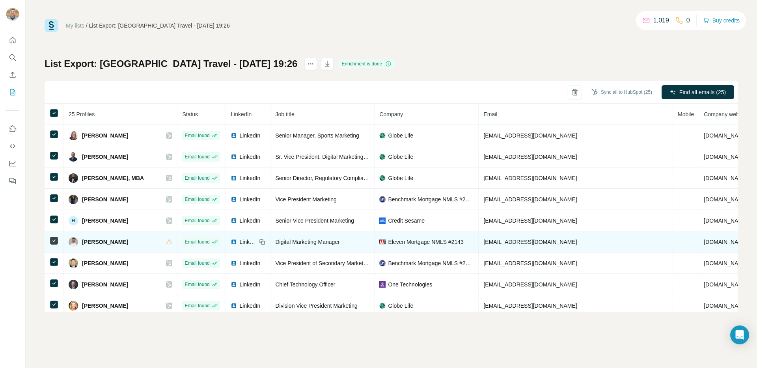
click at [496, 243] on span "[EMAIL_ADDRESS][DOMAIN_NAME]" at bounding box center [529, 242] width 93 height 6
copy span "benchmark"
click at [496, 243] on span "[EMAIL_ADDRESS][DOMAIN_NAME]" at bounding box center [529, 242] width 93 height 6
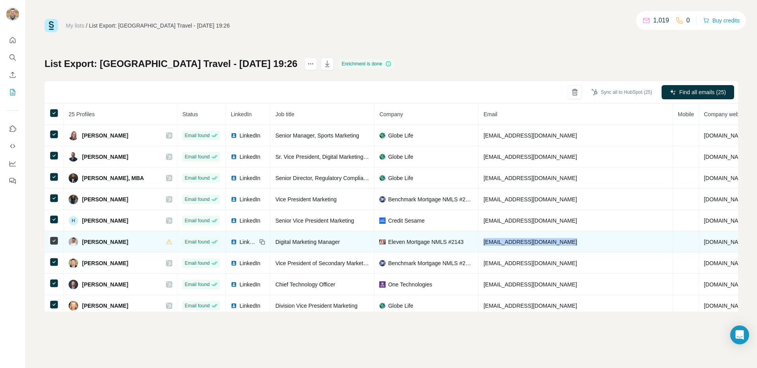
click at [496, 243] on span "[EMAIL_ADDRESS][DOMAIN_NAME]" at bounding box center [529, 242] width 93 height 6
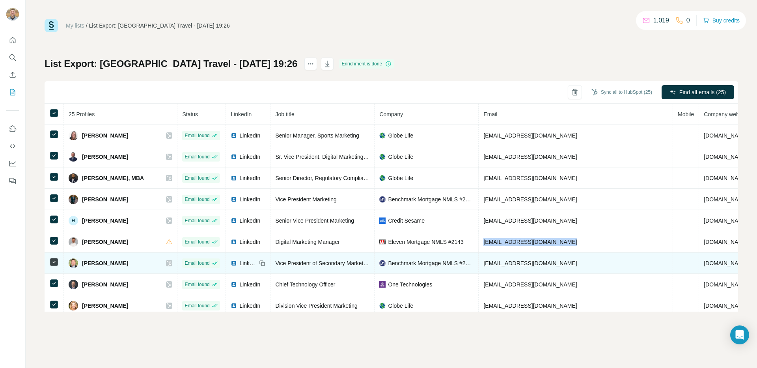
click at [504, 259] on td "[EMAIL_ADDRESS][DOMAIN_NAME]" at bounding box center [576, 263] width 194 height 21
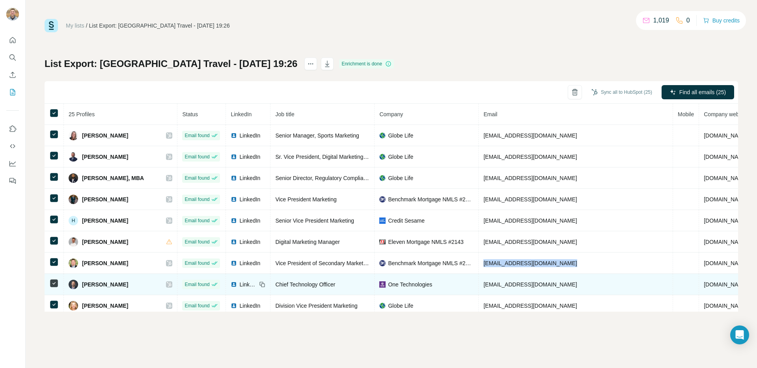
click at [509, 286] on span "[EMAIL_ADDRESS][DOMAIN_NAME]" at bounding box center [529, 284] width 93 height 6
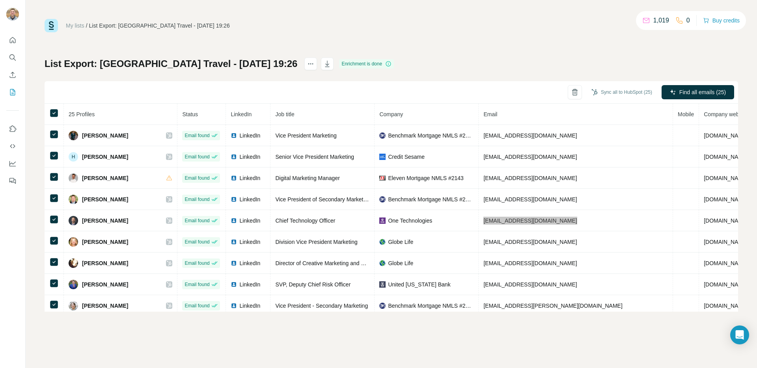
scroll to position [157, 0]
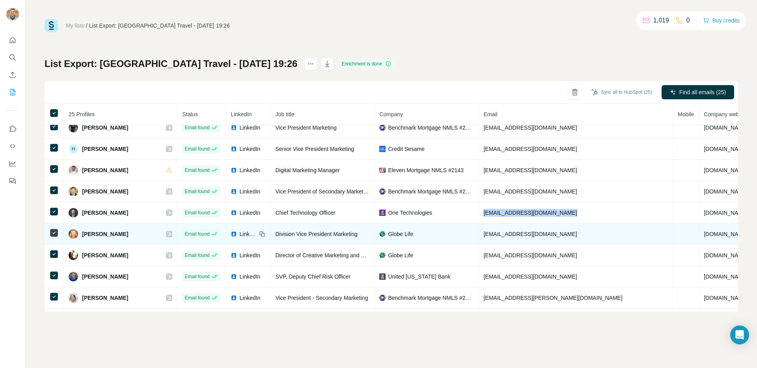
click at [489, 238] on td "[EMAIL_ADDRESS][DOMAIN_NAME]" at bounding box center [576, 234] width 194 height 21
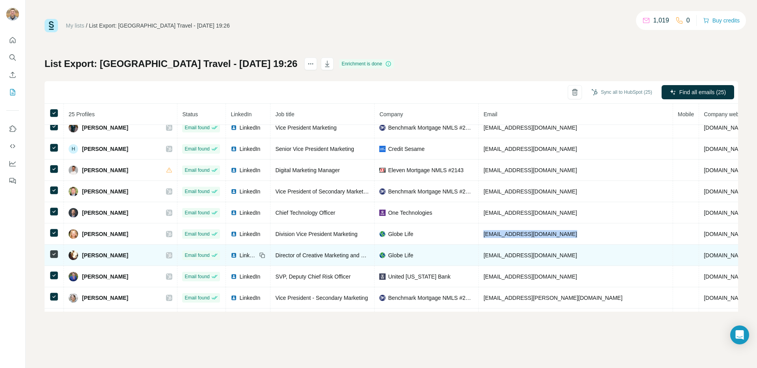
click at [510, 259] on td "[EMAIL_ADDRESS][DOMAIN_NAME]" at bounding box center [576, 255] width 194 height 21
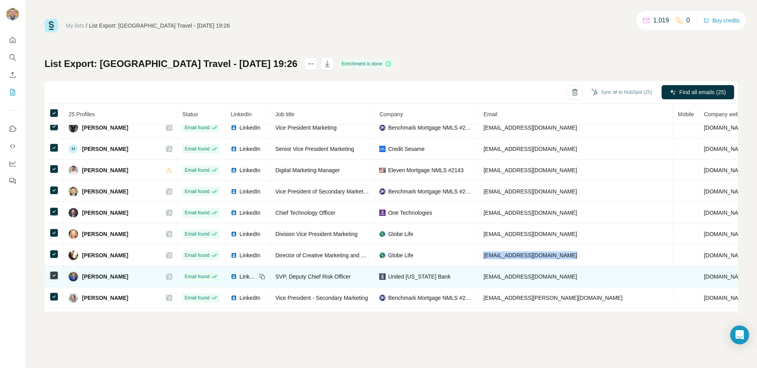
click at [500, 278] on span "[EMAIL_ADDRESS][DOMAIN_NAME]" at bounding box center [529, 277] width 93 height 6
click at [484, 277] on span "[EMAIL_ADDRESS][DOMAIN_NAME]" at bounding box center [529, 277] width 93 height 6
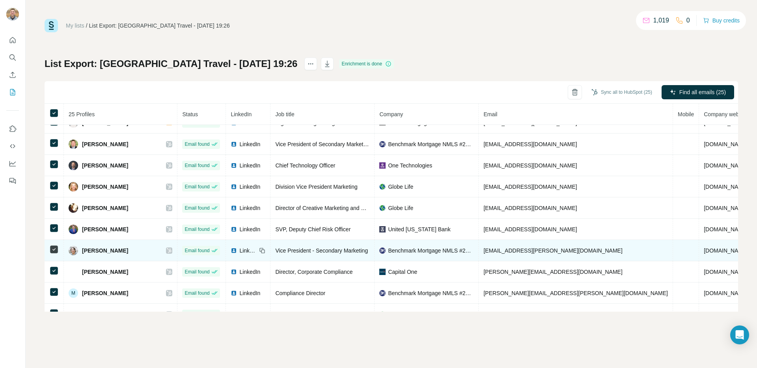
click at [489, 250] on span "[EMAIL_ADDRESS][PERSON_NAME][DOMAIN_NAME]" at bounding box center [552, 251] width 139 height 6
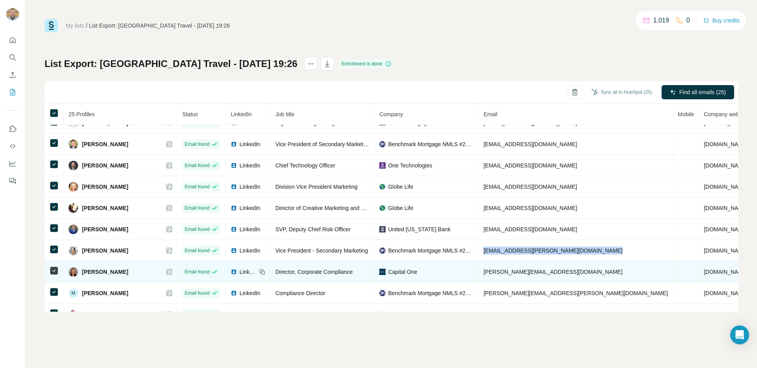
click at [509, 273] on span "[PERSON_NAME][EMAIL_ADDRESS][DOMAIN_NAME]" at bounding box center [552, 272] width 139 height 6
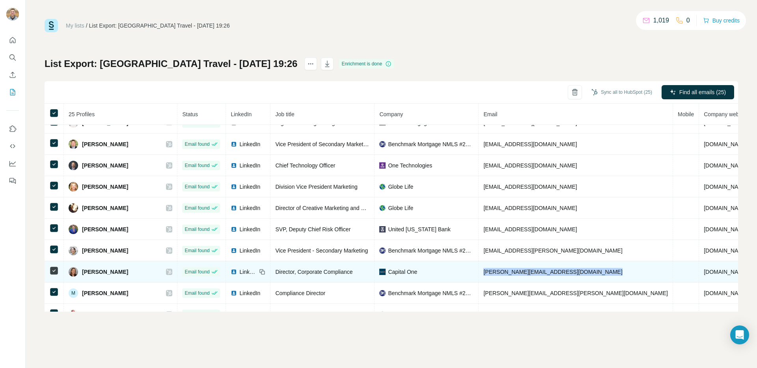
click at [509, 273] on span "[PERSON_NAME][EMAIL_ADDRESS][DOMAIN_NAME]" at bounding box center [552, 272] width 139 height 6
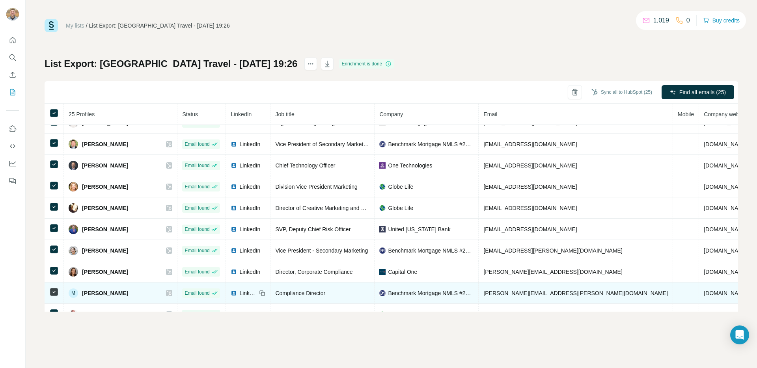
click at [506, 291] on span "[PERSON_NAME][EMAIL_ADDRESS][PERSON_NAME][DOMAIN_NAME]" at bounding box center [575, 293] width 184 height 6
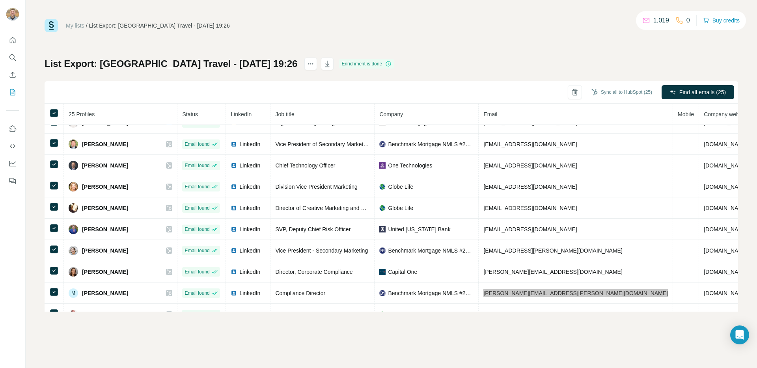
scroll to position [239, 0]
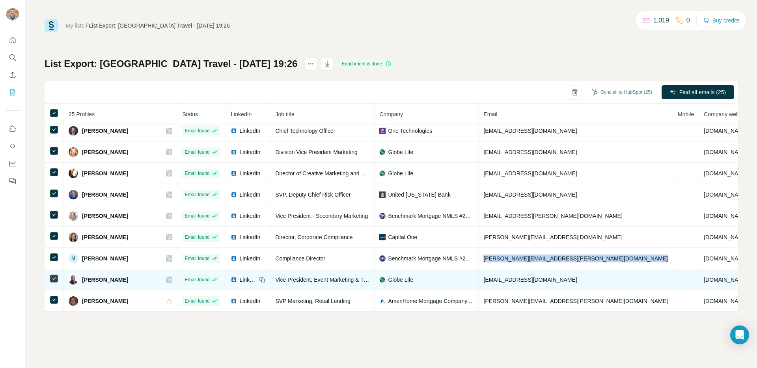
click at [490, 277] on span "[EMAIL_ADDRESS][DOMAIN_NAME]" at bounding box center [529, 280] width 93 height 6
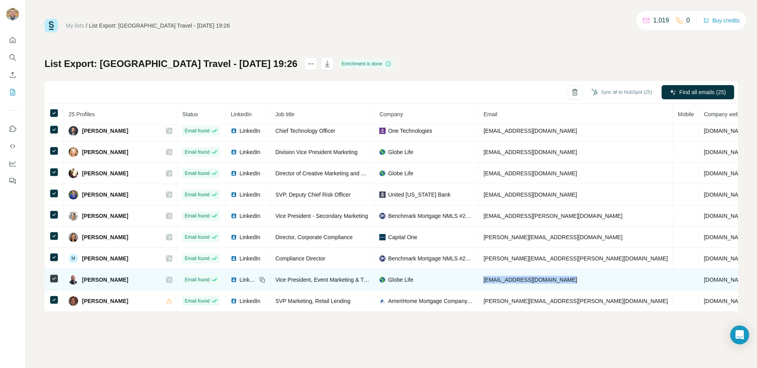
click at [490, 277] on span "[EMAIL_ADDRESS][DOMAIN_NAME]" at bounding box center [529, 280] width 93 height 6
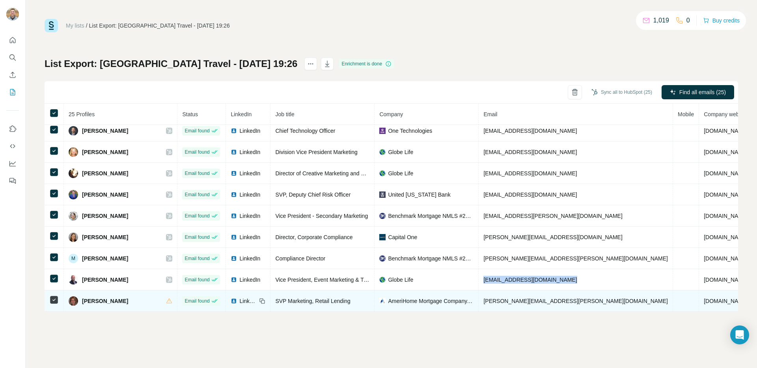
click at [491, 300] on span "[PERSON_NAME][EMAIL_ADDRESS][PERSON_NAME][DOMAIN_NAME]" at bounding box center [575, 301] width 184 height 6
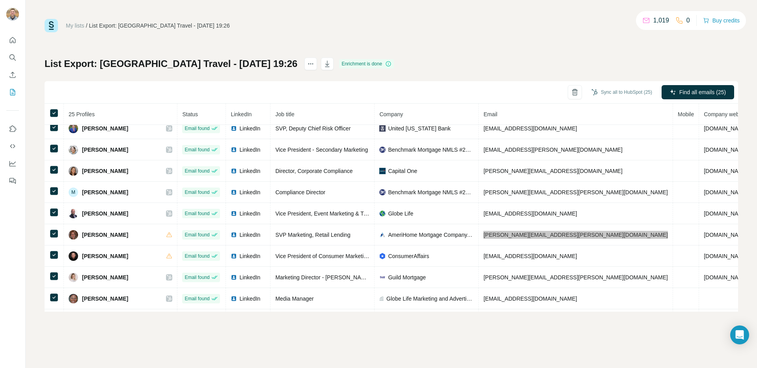
scroll to position [345, 0]
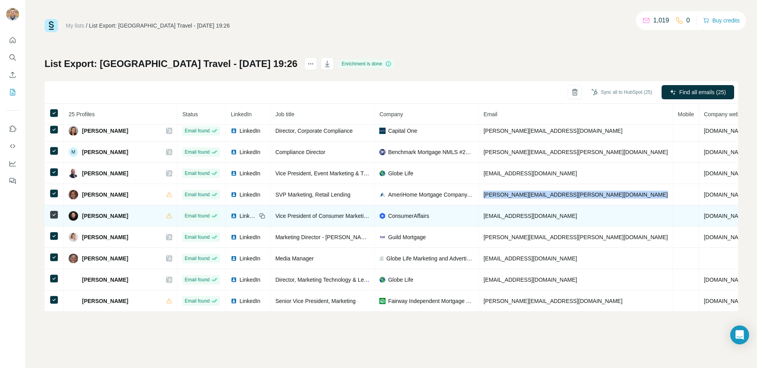
click at [523, 215] on span "[EMAIL_ADDRESS][DOMAIN_NAME]" at bounding box center [529, 216] width 93 height 6
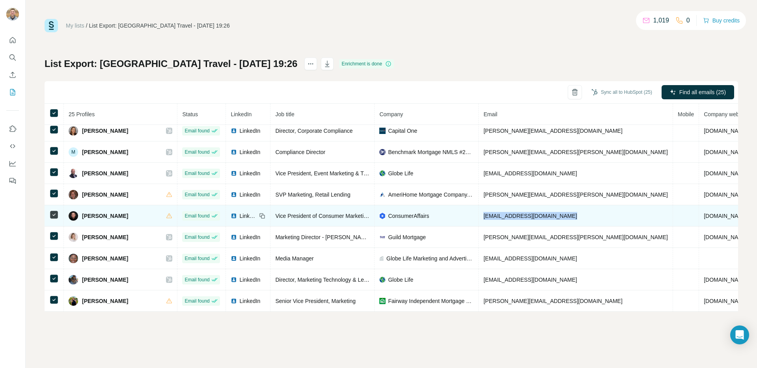
click at [523, 215] on span "[EMAIL_ADDRESS][DOMAIN_NAME]" at bounding box center [529, 216] width 93 height 6
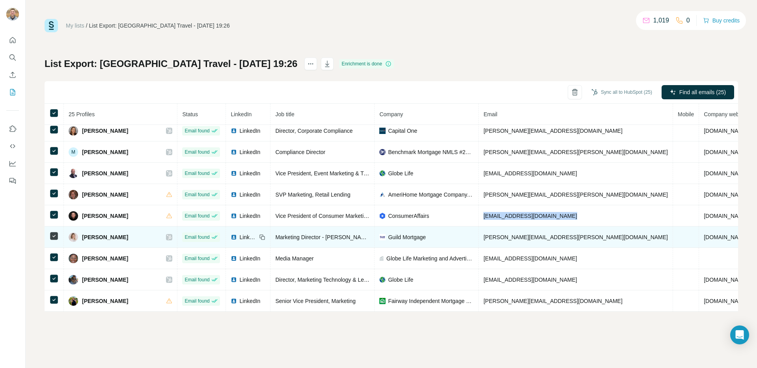
click at [530, 236] on span "[PERSON_NAME][EMAIL_ADDRESS][PERSON_NAME][DOMAIN_NAME]" at bounding box center [575, 237] width 184 height 6
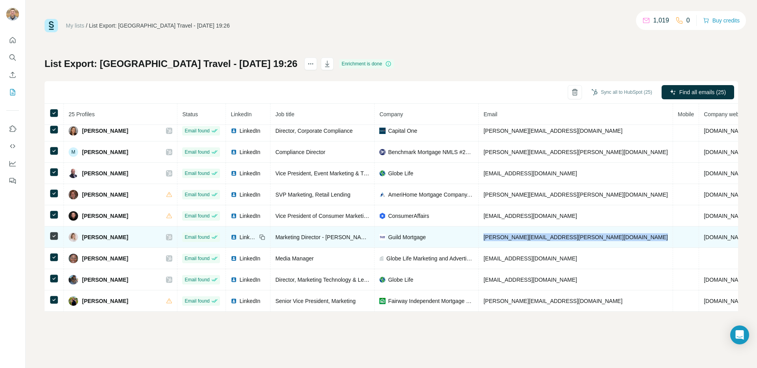
click at [530, 236] on span "[PERSON_NAME][EMAIL_ADDRESS][PERSON_NAME][DOMAIN_NAME]" at bounding box center [575, 237] width 184 height 6
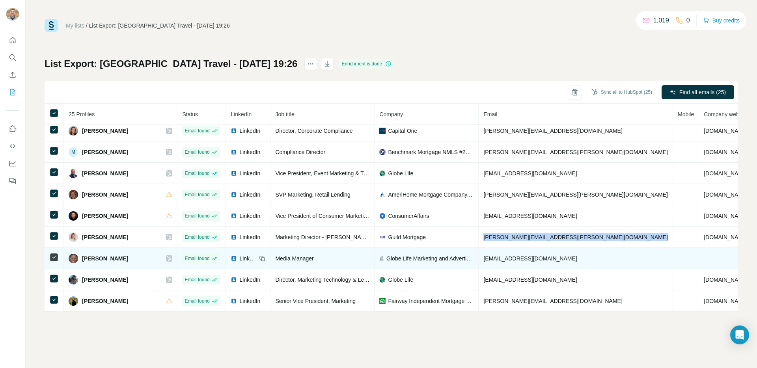
click at [499, 256] on span "[EMAIL_ADDRESS][DOMAIN_NAME]" at bounding box center [529, 258] width 93 height 6
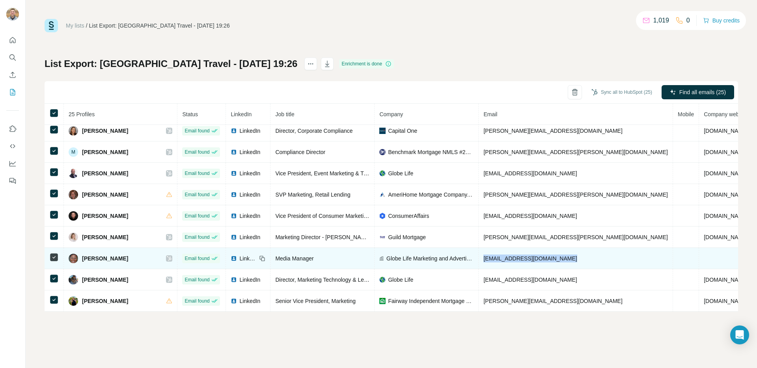
click at [499, 256] on span "[EMAIL_ADDRESS][DOMAIN_NAME]" at bounding box center [529, 258] width 93 height 6
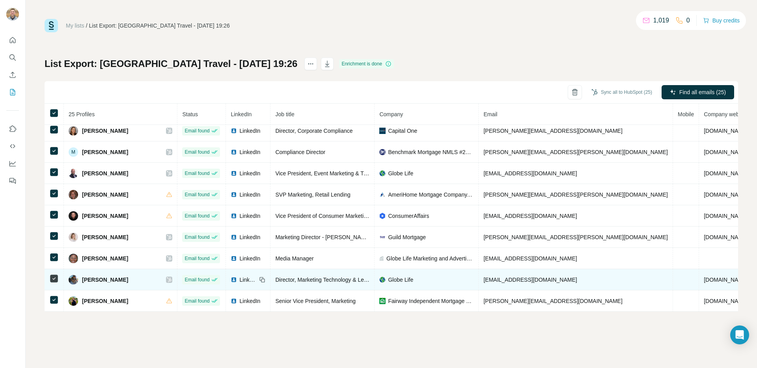
click at [501, 274] on td "[EMAIL_ADDRESS][DOMAIN_NAME]" at bounding box center [576, 279] width 194 height 21
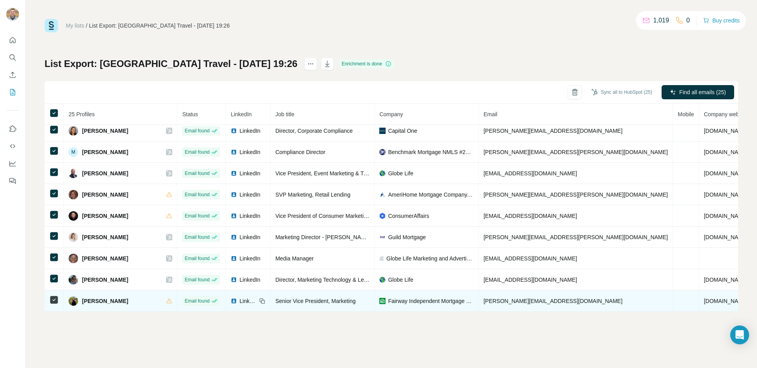
click at [514, 298] on span "[PERSON_NAME][EMAIL_ADDRESS][DOMAIN_NAME]" at bounding box center [552, 301] width 139 height 6
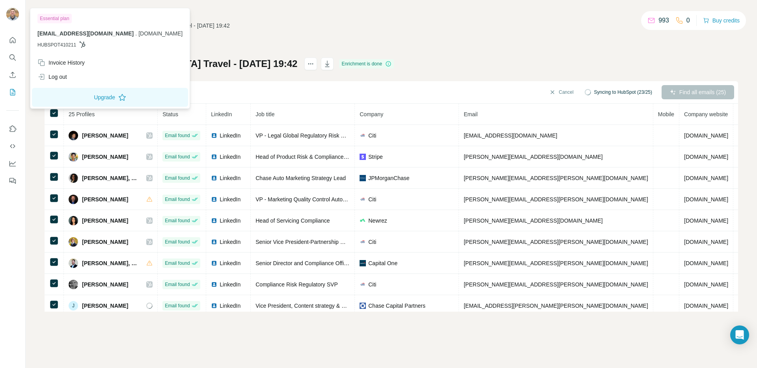
click at [609, 92] on span "Syncing to HubSpot (23/25)" at bounding box center [623, 92] width 58 height 7
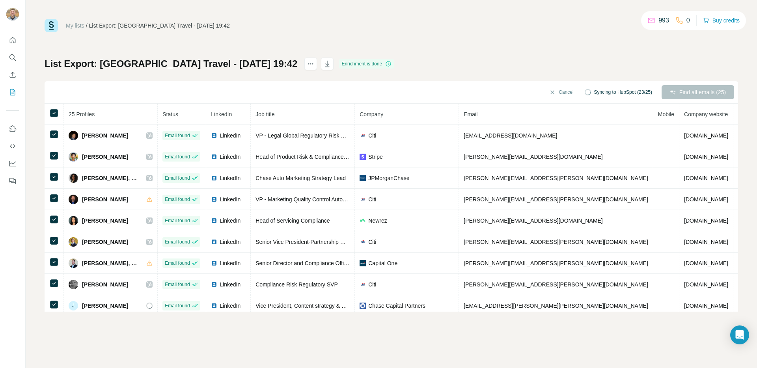
click at [609, 92] on span "Syncing to HubSpot (23/25)" at bounding box center [623, 92] width 58 height 7
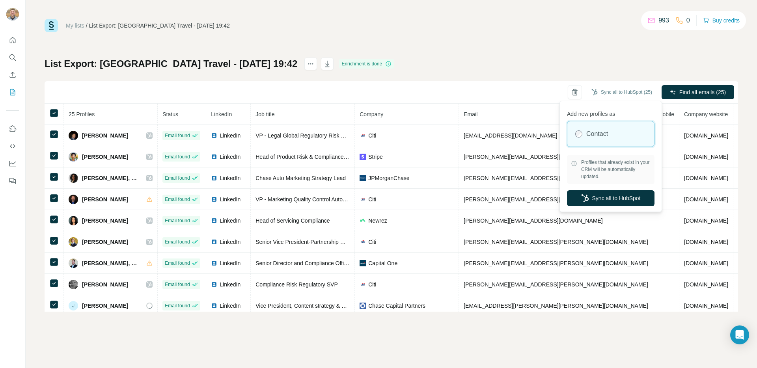
click at [609, 92] on button "Sync all to HubSpot (25)" at bounding box center [622, 92] width 72 height 12
click at [616, 63] on div "List Export: Dallas Travel - 12/08/2025 19:42 Enrichment is done Sync all to Hu…" at bounding box center [391, 185] width 693 height 254
click at [610, 100] on div "Sync all to HubSpot (25)" at bounding box center [622, 93] width 72 height 16
click at [620, 199] on button "Sync all to HubSpot" at bounding box center [611, 198] width 88 height 16
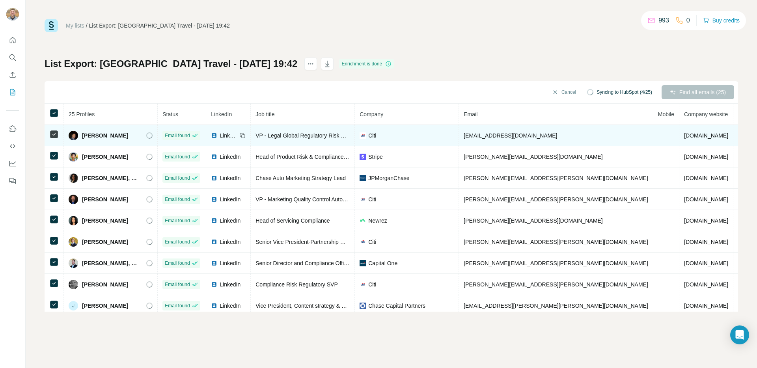
click at [499, 138] on span "abe.jaroun@citi.com" at bounding box center [510, 135] width 93 height 6
copy span "abe.jaroun@citi.com"
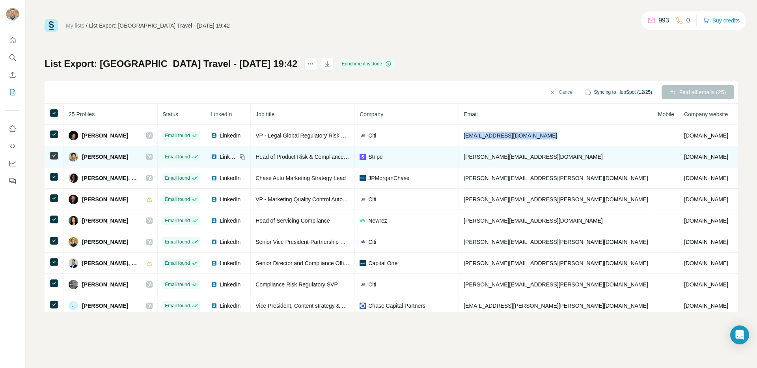
click at [464, 159] on span "adhiraj@stripe.com" at bounding box center [533, 157] width 139 height 6
copy span "adhiraj@stripe.com"
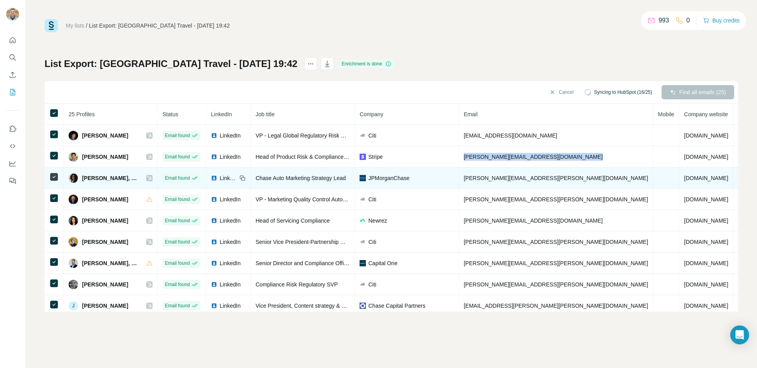
click at [475, 177] on span "adrienne.dickens@jpmchase.com" at bounding box center [556, 178] width 184 height 6
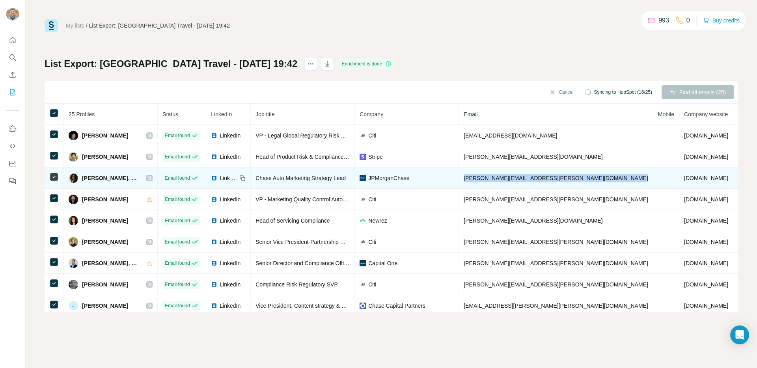
click at [475, 177] on span "adrienne.dickens@jpmchase.com" at bounding box center [556, 178] width 184 height 6
copy span "adrienne.dickens@jpmchase.com"
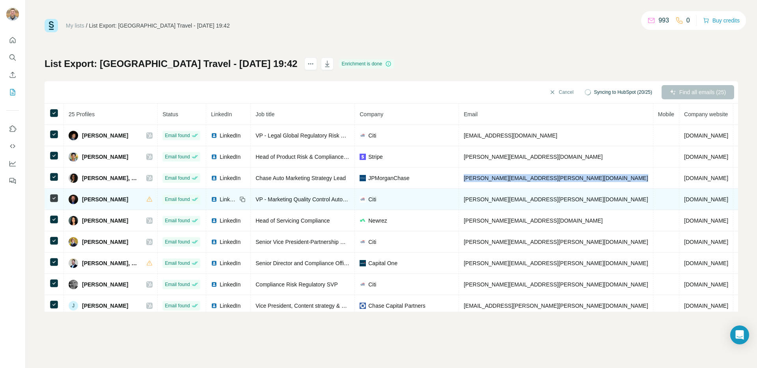
click at [511, 202] on span "alexander.mackenzie@citi.com" at bounding box center [556, 199] width 184 height 6
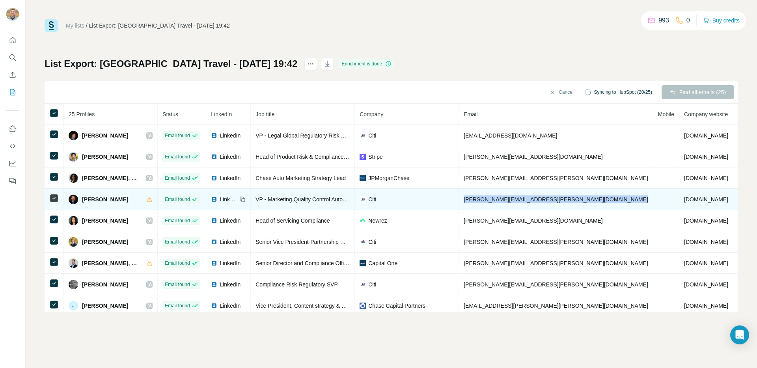
click at [511, 202] on span "alexander.mackenzie@citi.com" at bounding box center [556, 199] width 184 height 6
copy span "alexander.mackenzie@citi.com"
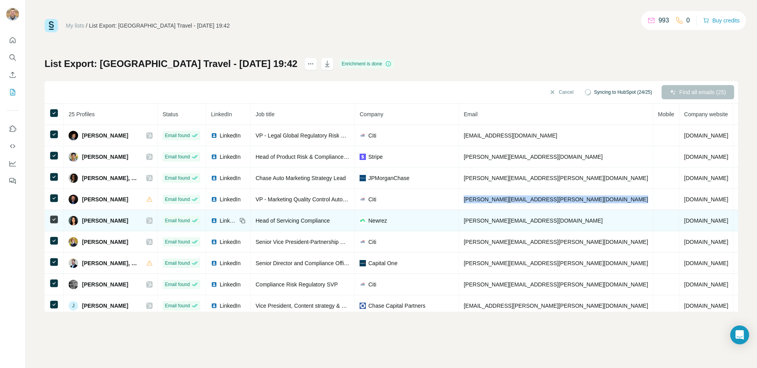
click at [501, 222] on span "danielle.ghazaleh@newrez.com" at bounding box center [533, 221] width 139 height 6
copy span "ghazaleh"
click at [501, 222] on span "danielle.ghazaleh@newrez.com" at bounding box center [533, 221] width 139 height 6
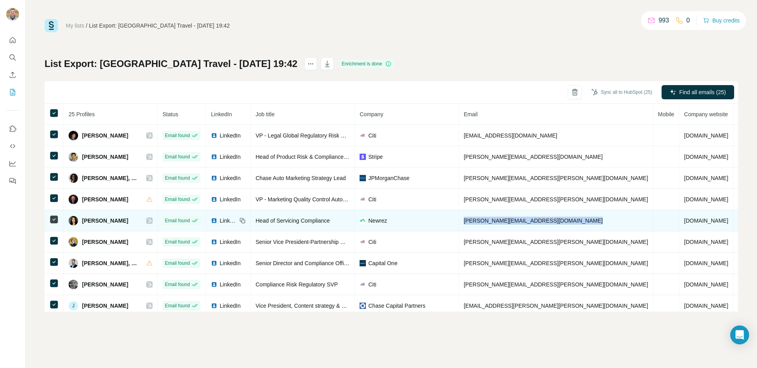
click at [501, 222] on span "danielle.ghazaleh@newrez.com" at bounding box center [533, 221] width 139 height 6
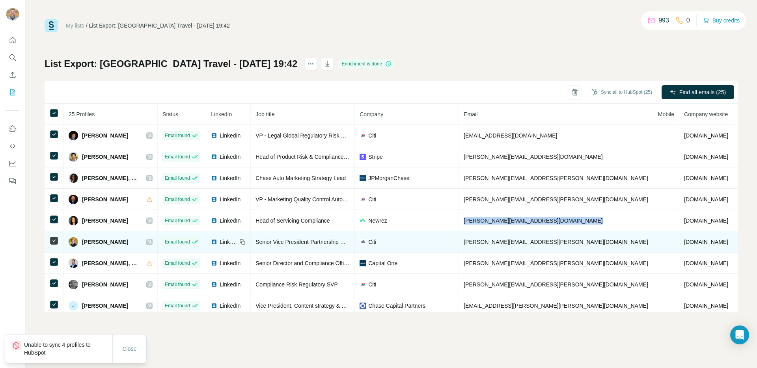
click at [494, 240] on span "debra.staiger@citi.com" at bounding box center [556, 242] width 184 height 6
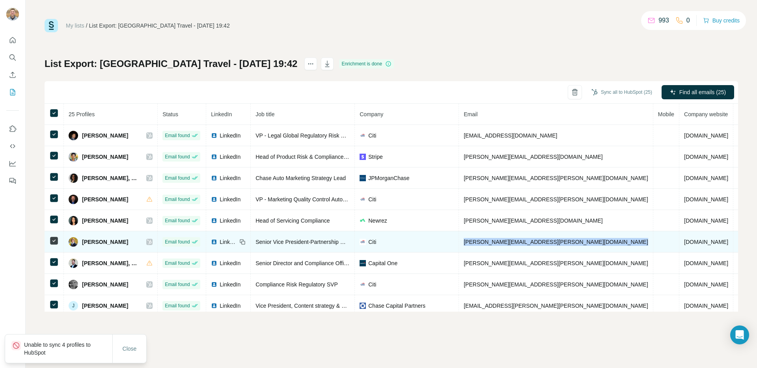
click at [494, 240] on span "debra.staiger@citi.com" at bounding box center [556, 242] width 184 height 6
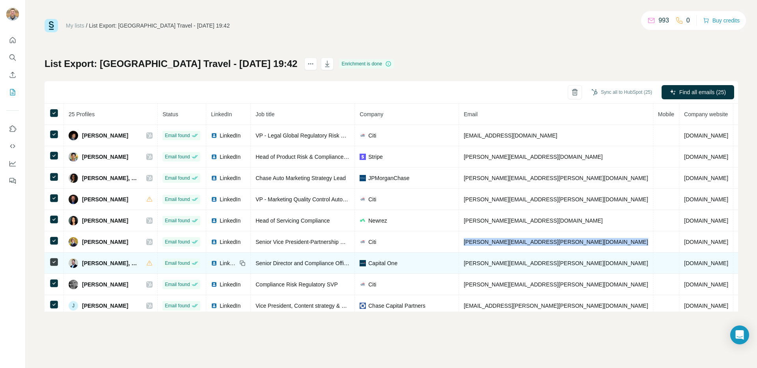
click at [495, 263] on span "jackson.garner@capitalone.com" at bounding box center [556, 263] width 184 height 6
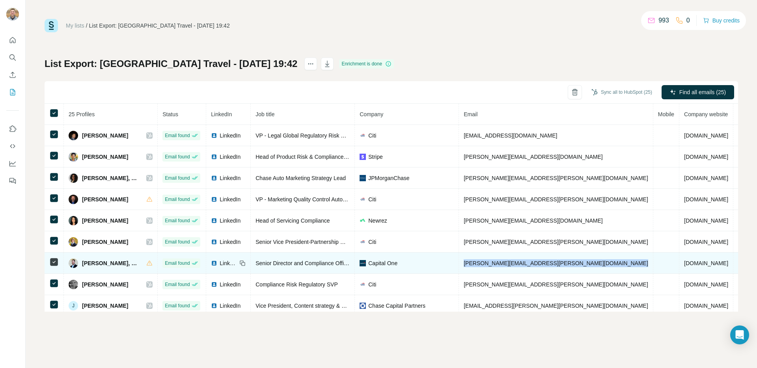
click at [495, 263] on span "jackson.garner@capitalone.com" at bounding box center [556, 263] width 184 height 6
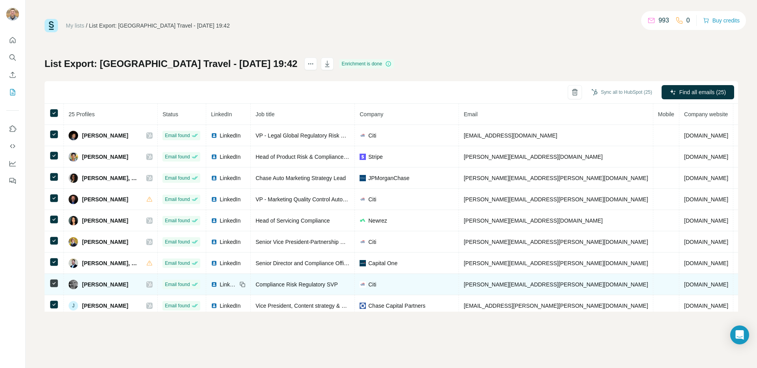
click at [515, 285] on span "jeanne.hounchell@citi.com" at bounding box center [556, 284] width 184 height 6
copy span "jeanne.hounchell@citi.com"
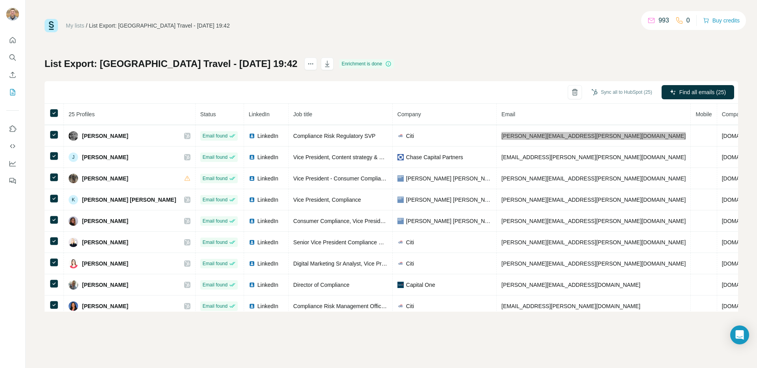
scroll to position [159, 0]
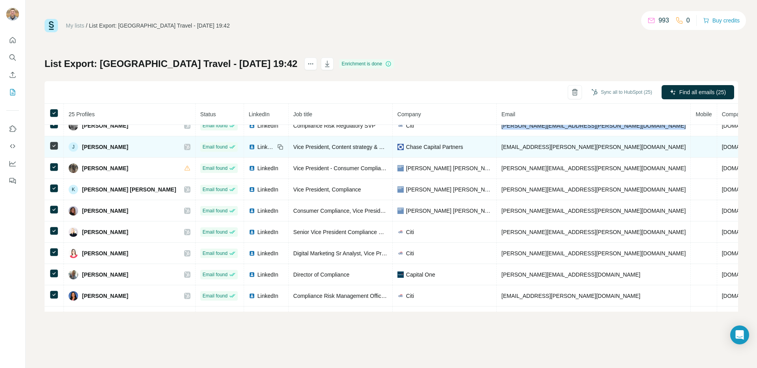
click at [527, 147] on span "jen.hennessy@chase.com" at bounding box center [593, 147] width 184 height 6
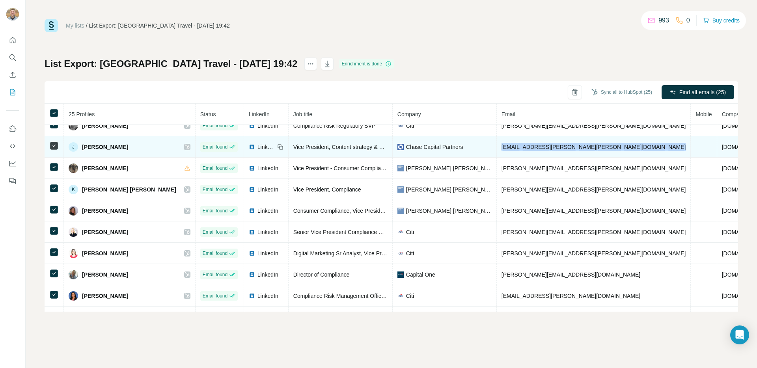
click at [527, 147] on span "jen.hennessy@chase.com" at bounding box center [593, 147] width 184 height 6
copy span "jen.hennessy@chase.com"
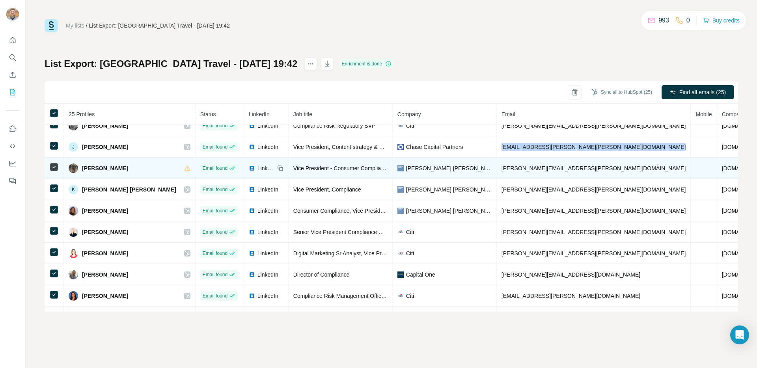
click at [531, 168] on span "kiersten.hoffman@gs.com" at bounding box center [593, 168] width 184 height 6
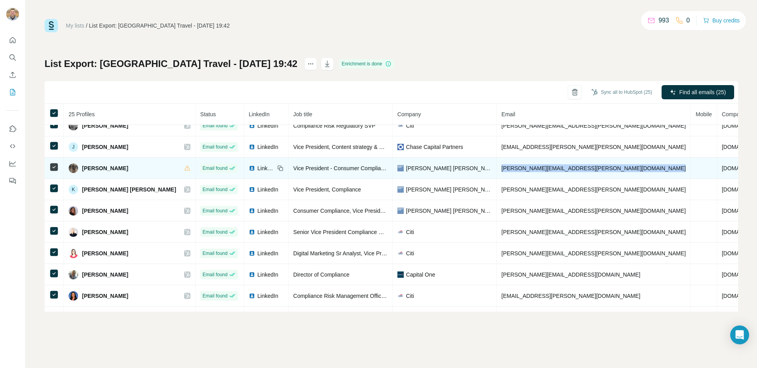
click at [531, 168] on span "kiersten.hoffman@gs.com" at bounding box center [593, 168] width 184 height 6
copy span "kiersten.hoffman@gs.com"
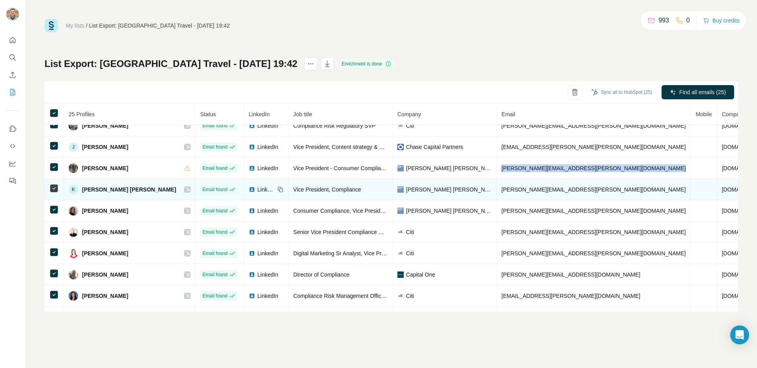
click at [533, 188] on span "kristine.luz@gs.com" at bounding box center [593, 189] width 184 height 6
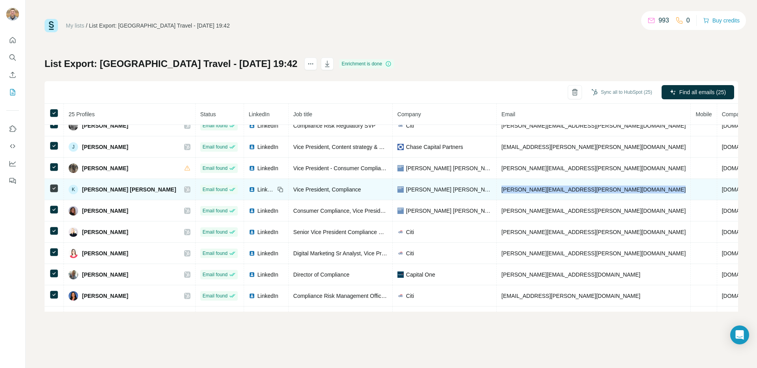
click at [533, 188] on span "kristine.luz@gs.com" at bounding box center [593, 189] width 184 height 6
copy span "kristine.luz@gs.com"
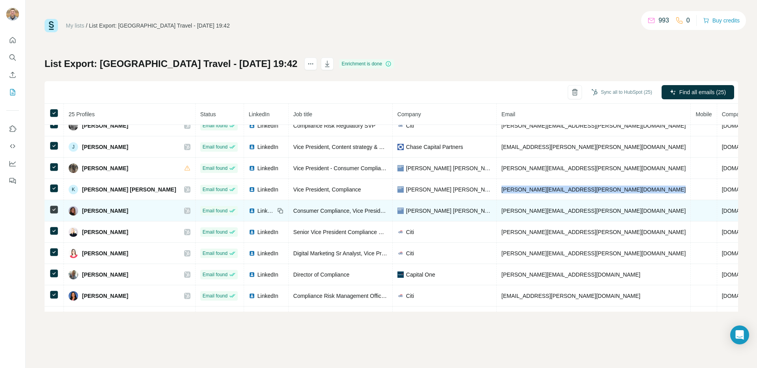
click at [528, 213] on span "lakisha.stark@gs.com" at bounding box center [593, 211] width 184 height 6
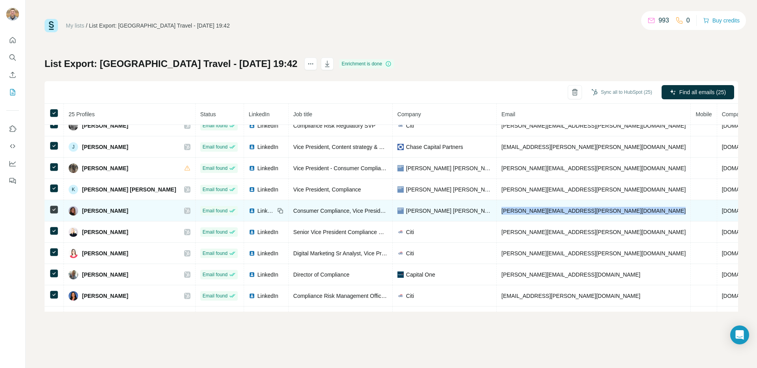
click at [528, 213] on span "lakisha.stark@gs.com" at bounding box center [593, 211] width 184 height 6
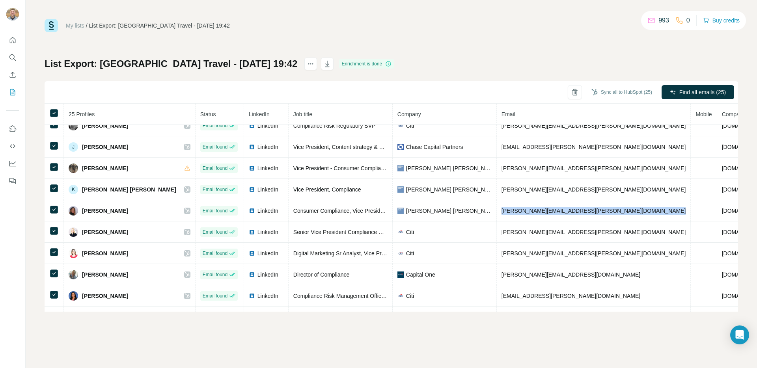
copy span "lakisha.stark@gs.com"
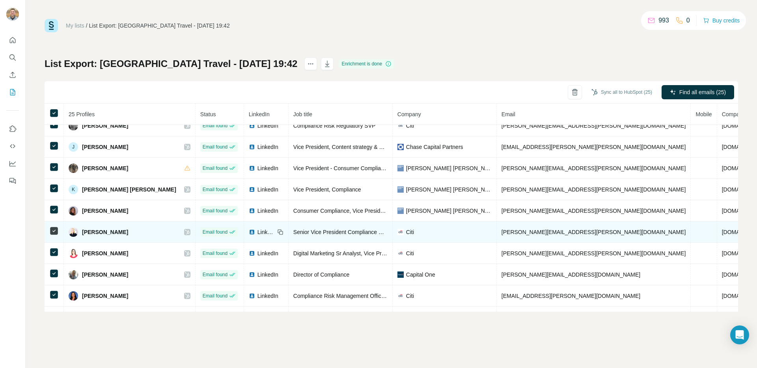
click at [501, 232] on span "laura.fischer@citigroup.com" at bounding box center [593, 232] width 184 height 6
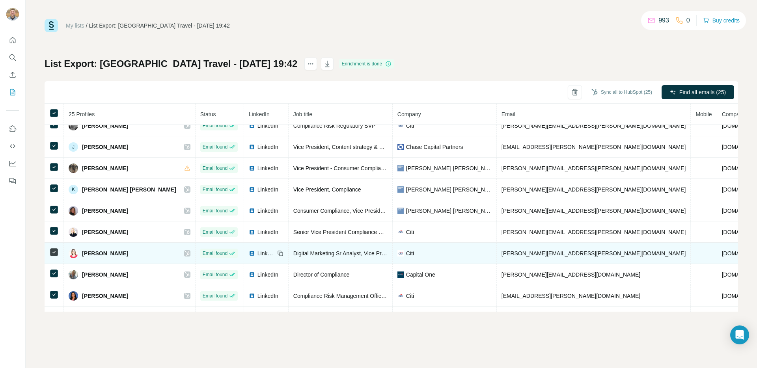
click at [537, 253] on span "marie.bailey@citi.com" at bounding box center [593, 253] width 184 height 6
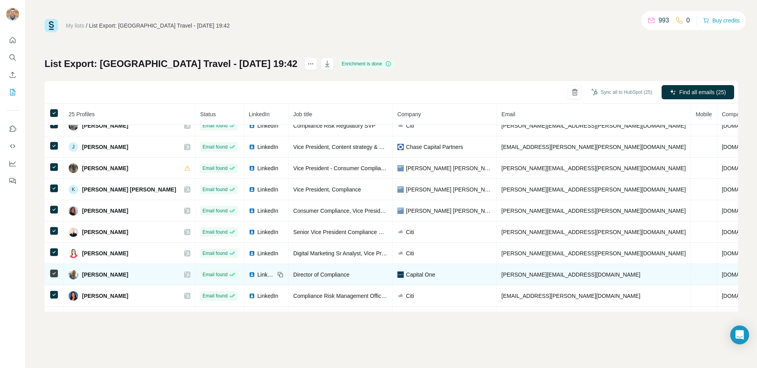
click at [542, 274] on span "michelle.weeks@capitalone.com" at bounding box center [570, 275] width 139 height 6
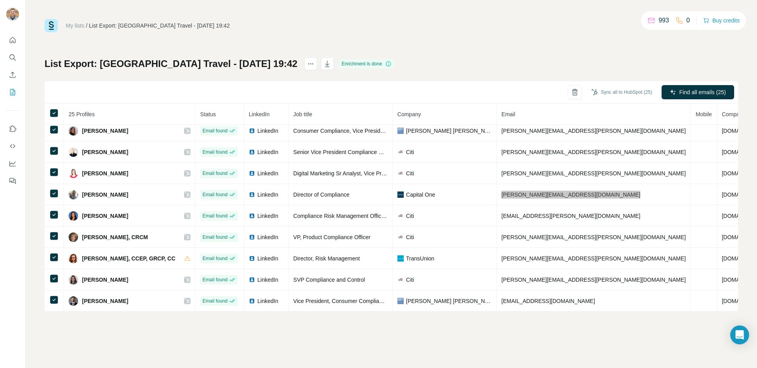
scroll to position [247, 0]
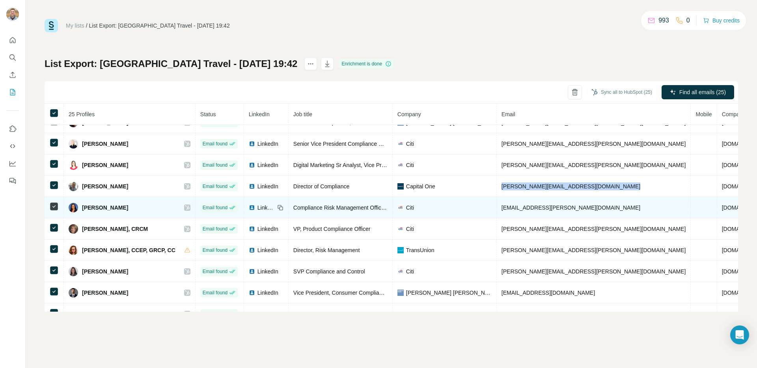
click at [527, 207] on span "nuja.liju@citi.com" at bounding box center [570, 208] width 139 height 6
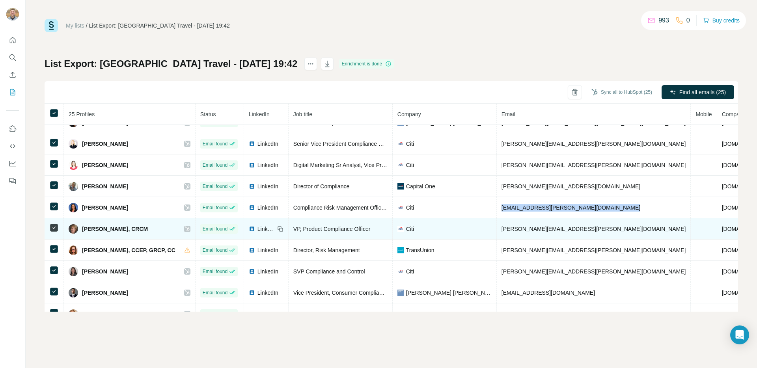
click at [521, 233] on td "patrice.abernathy@citigroup.com" at bounding box center [594, 228] width 194 height 21
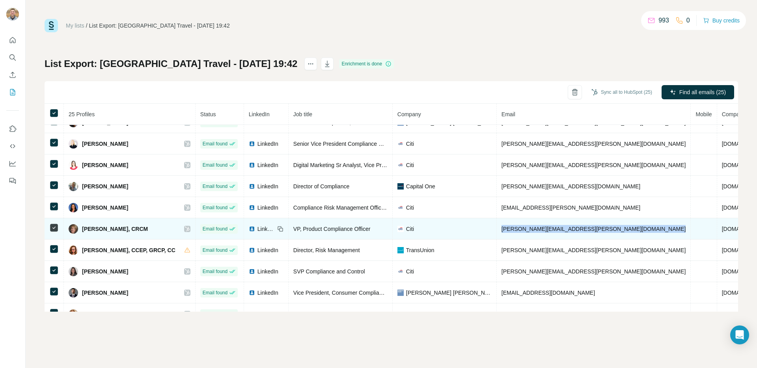
click at [521, 233] on td "patrice.abernathy@citigroup.com" at bounding box center [594, 228] width 194 height 21
click at [521, 230] on span "patrice.abernathy@citigroup.com" at bounding box center [593, 229] width 184 height 6
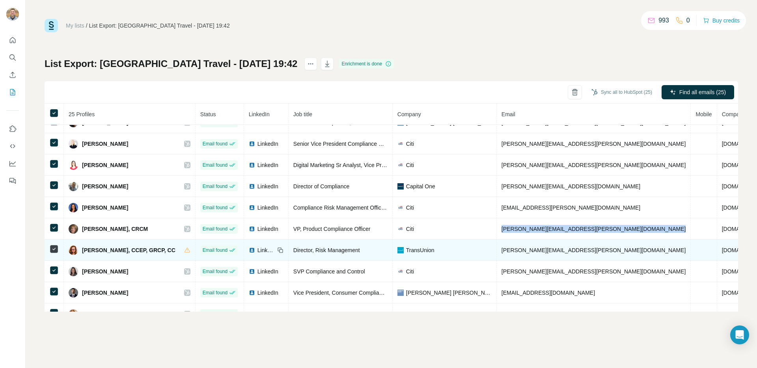
click at [534, 250] on span "patti.maciejewski@transunion.com" at bounding box center [593, 250] width 184 height 6
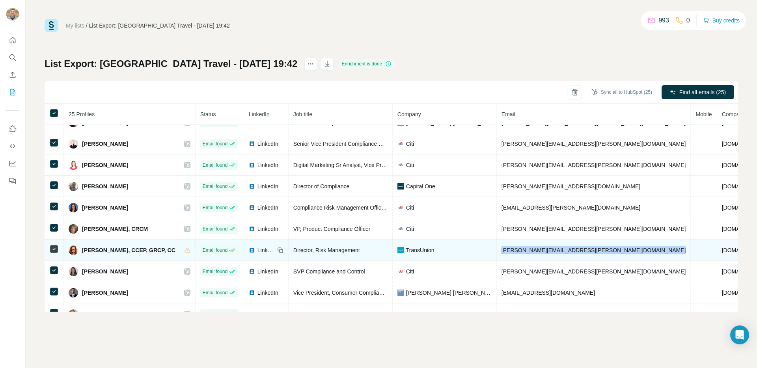
click at [534, 250] on span "patti.maciejewski@transunion.com" at bounding box center [593, 250] width 184 height 6
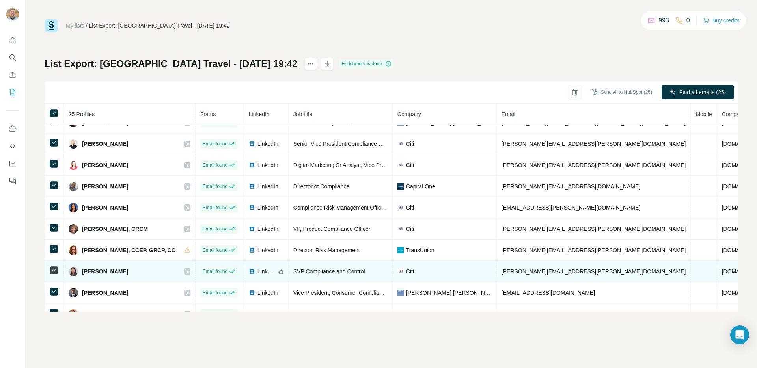
click at [510, 276] on td "rachel.terrell@citigroup.com" at bounding box center [594, 271] width 194 height 21
click at [510, 272] on span "rachel.terrell@citigroup.com" at bounding box center [593, 271] width 184 height 6
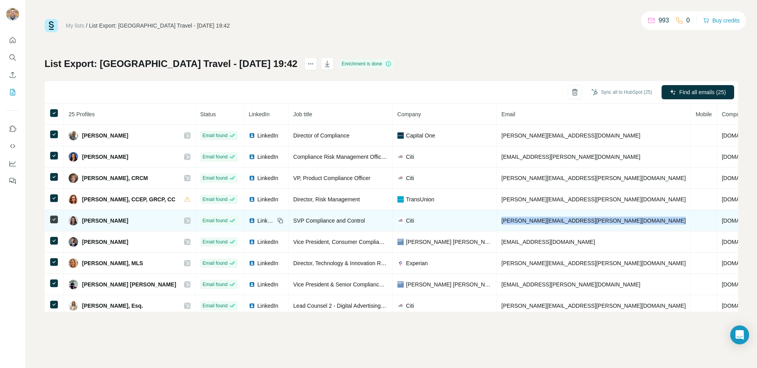
scroll to position [345, 0]
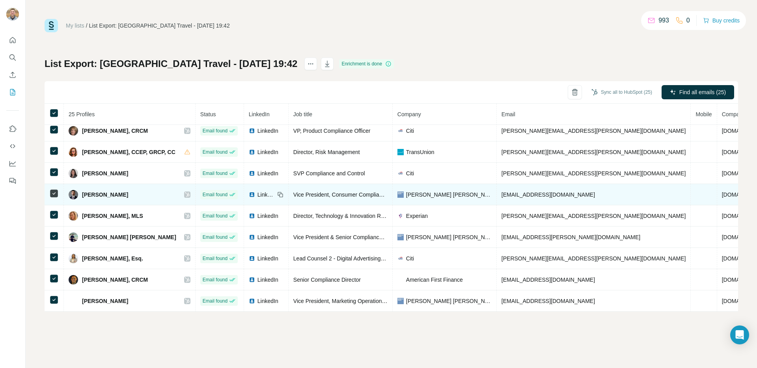
click at [555, 196] on span "cmustafa@firstunitedbank.com" at bounding box center [547, 195] width 93 height 6
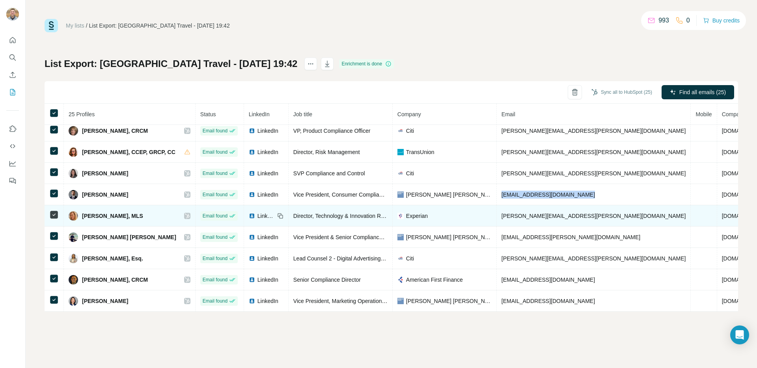
click at [503, 218] on span "robin.rice@experian.com" at bounding box center [593, 216] width 184 height 6
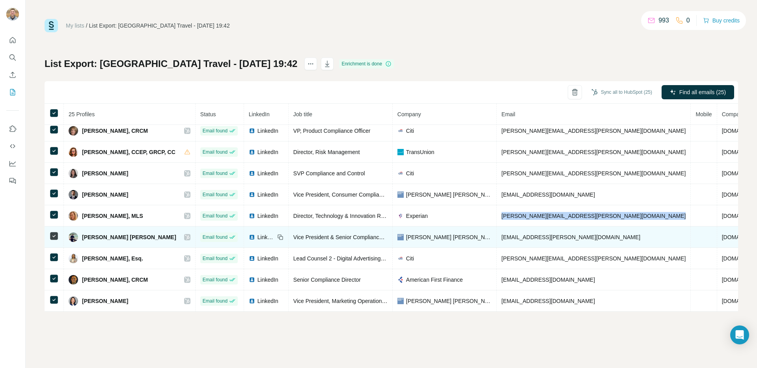
click at [546, 235] on span "gavirnenisunil.chowdary@gs.com" at bounding box center [570, 237] width 139 height 6
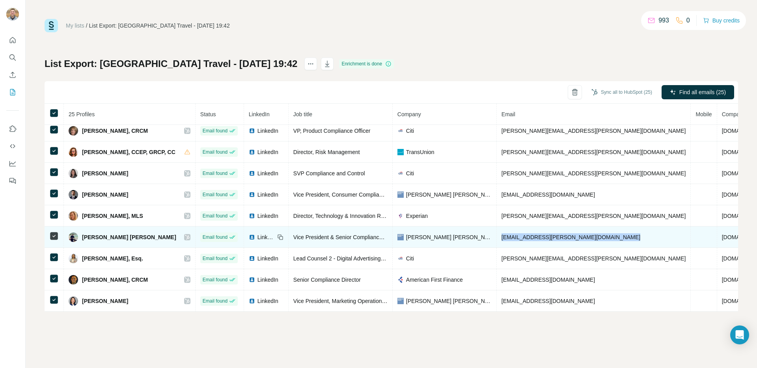
click at [546, 235] on span "gavirnenisunil.chowdary@gs.com" at bounding box center [570, 237] width 139 height 6
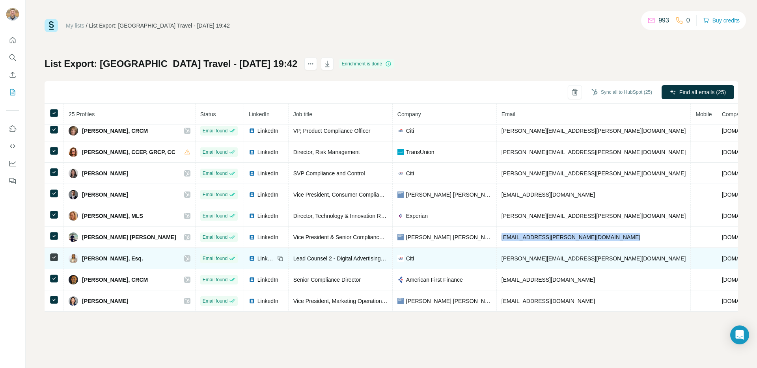
click at [537, 260] on span "tasha.monroe@citi.com" at bounding box center [593, 258] width 184 height 6
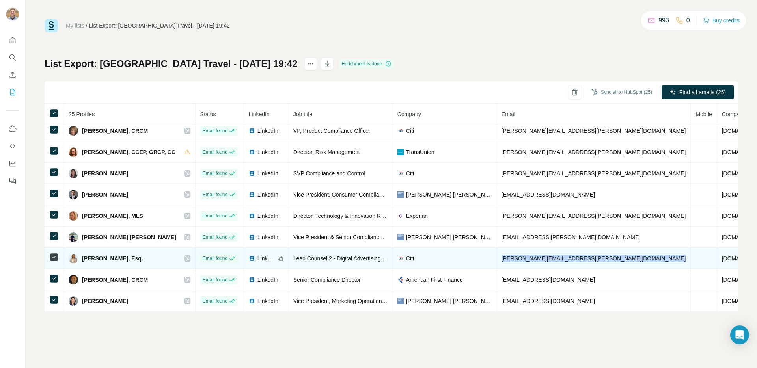
click at [537, 260] on span "tasha.monroe@citi.com" at bounding box center [593, 258] width 184 height 6
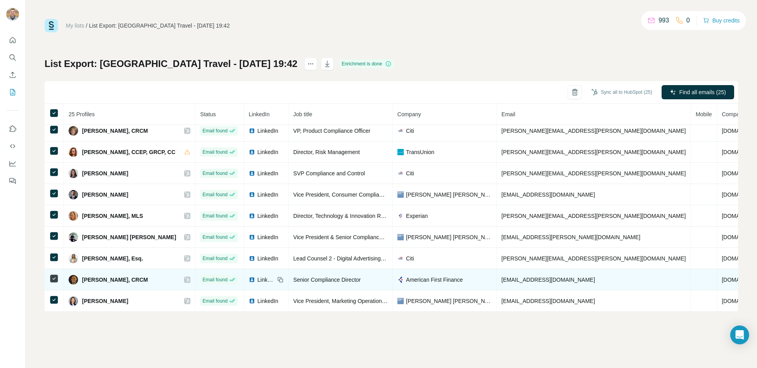
click at [518, 277] on span "wflori@americanfirstfinance.com" at bounding box center [547, 280] width 93 height 6
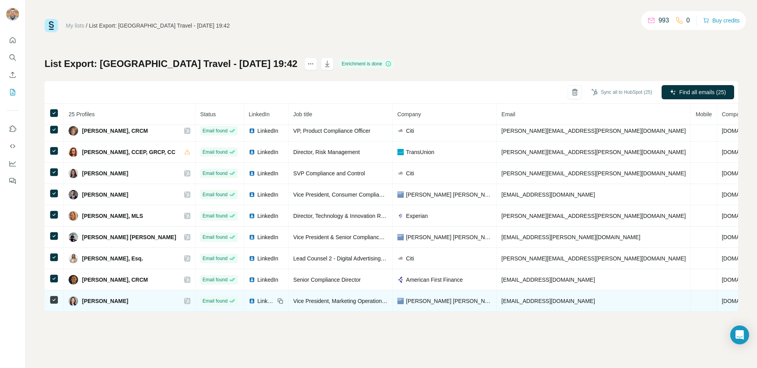
click at [519, 298] on span "xintong.guo@gs.com" at bounding box center [547, 301] width 93 height 6
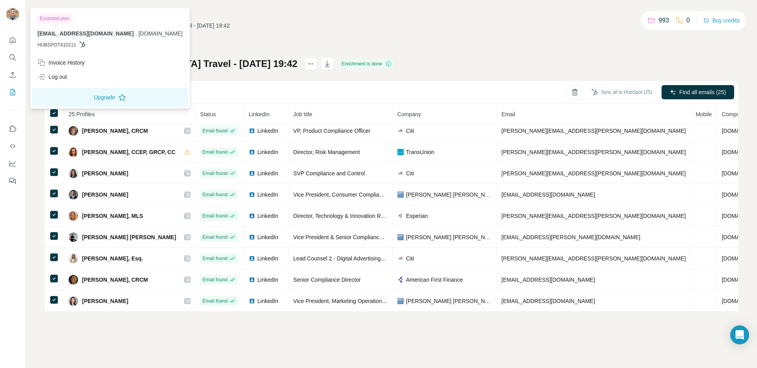
click at [261, 27] on div "My lists / List Export: Dallas Travel - 12/08/2025 19:42 993 0 Buy credits" at bounding box center [391, 25] width 693 height 13
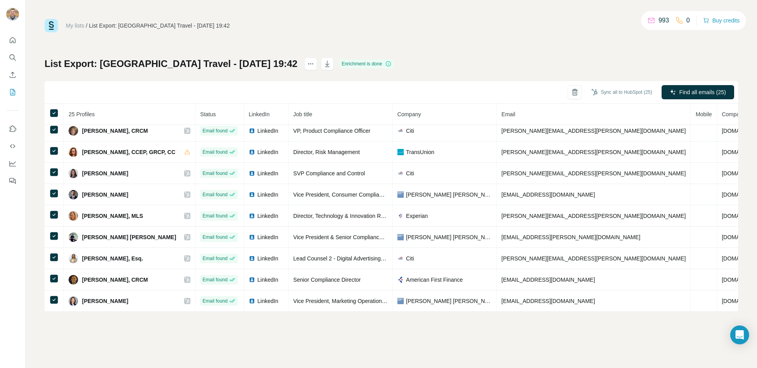
click at [196, 25] on div "List Export: Dallas Travel - 12/08/2025 19:42" at bounding box center [159, 26] width 141 height 8
click at [204, 27] on div "List Export: Dallas Travel - 12/08/2025 19:42" at bounding box center [159, 26] width 141 height 8
drag, startPoint x: 217, startPoint y: 24, endPoint x: 75, endPoint y: 19, distance: 142.4
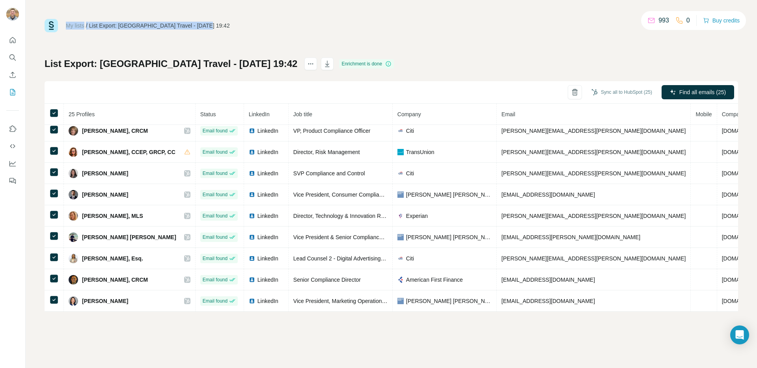
click at [75, 19] on div "My lists / List Export: Dallas Travel - 12/08/2025 19:42 993 0 Buy credits" at bounding box center [391, 25] width 693 height 13
click at [71, 24] on link "My lists" at bounding box center [75, 25] width 19 height 6
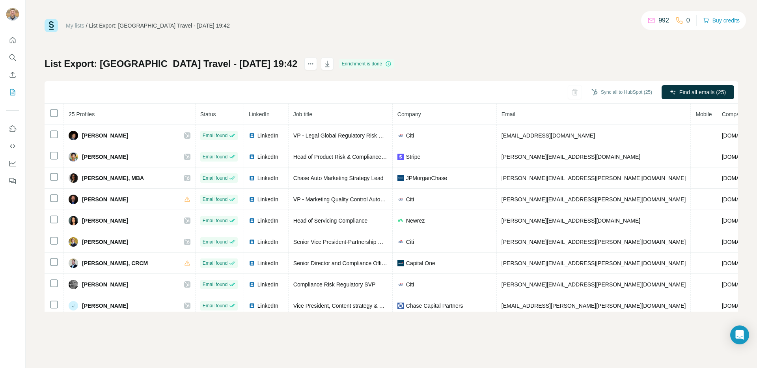
click at [439, 73] on div "List Export: Dallas Travel - 12/08/2025 19:42 Enrichment is done Sync all to Hu…" at bounding box center [391, 185] width 693 height 254
